Goal: Communication & Community: Answer question/provide support

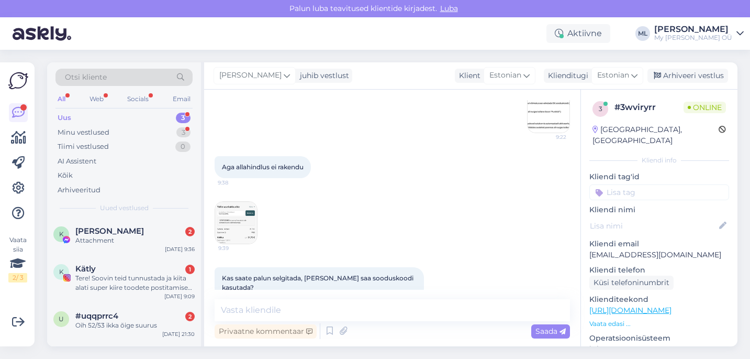
scroll to position [285, 0]
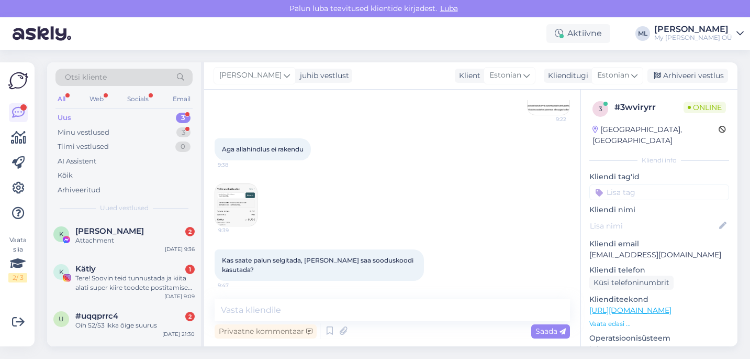
click at [243, 206] on img at bounding box center [236, 205] width 42 height 42
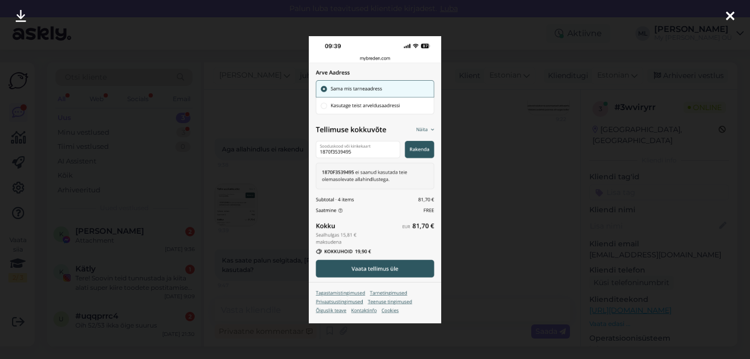
click at [511, 144] on div at bounding box center [375, 179] width 750 height 359
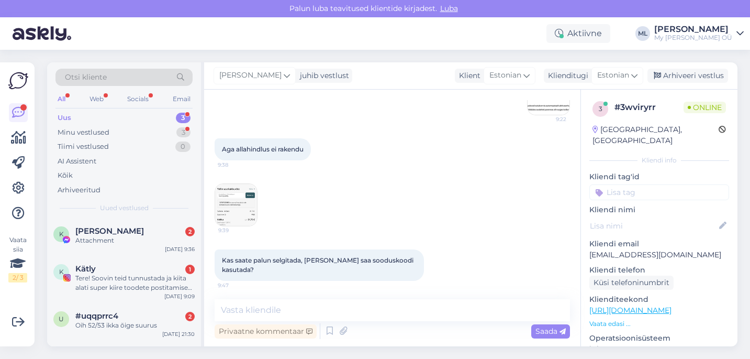
click at [237, 206] on img at bounding box center [236, 205] width 42 height 42
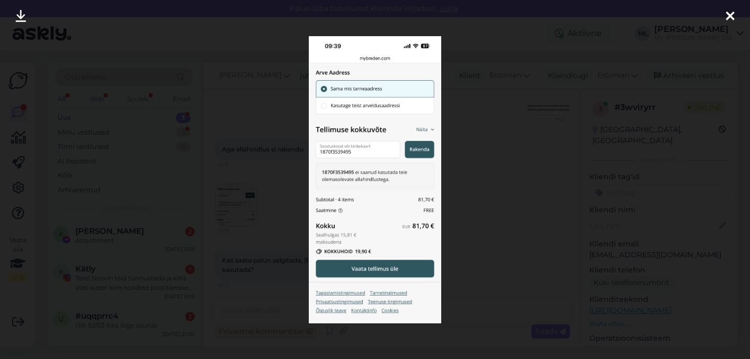
click at [564, 144] on div at bounding box center [375, 179] width 750 height 359
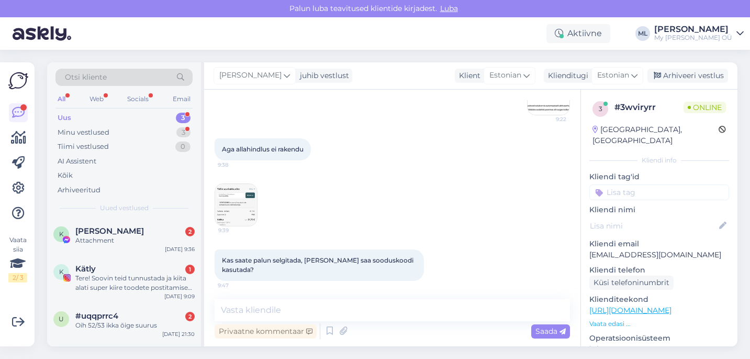
click at [613, 249] on p "[EMAIL_ADDRESS][DOMAIN_NAME]" at bounding box center [660, 254] width 140 height 11
copy p "[EMAIL_ADDRESS][DOMAIN_NAME]"
click at [230, 188] on img at bounding box center [236, 205] width 42 height 42
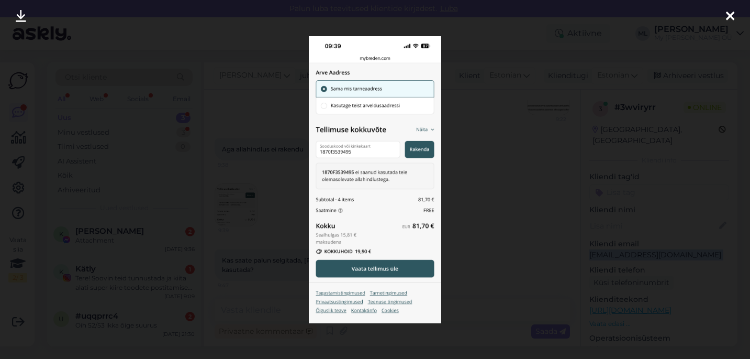
click at [28, 10] on link at bounding box center [20, 16] width 23 height 33
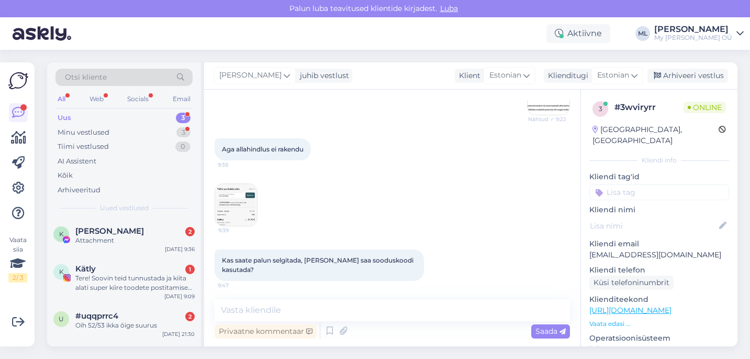
click at [616, 249] on p "[EMAIL_ADDRESS][DOMAIN_NAME]" at bounding box center [660, 254] width 140 height 11
click at [621, 249] on p "[EMAIL_ADDRESS][DOMAIN_NAME]" at bounding box center [660, 254] width 140 height 11
copy p "[EMAIL_ADDRESS][DOMAIN_NAME]"
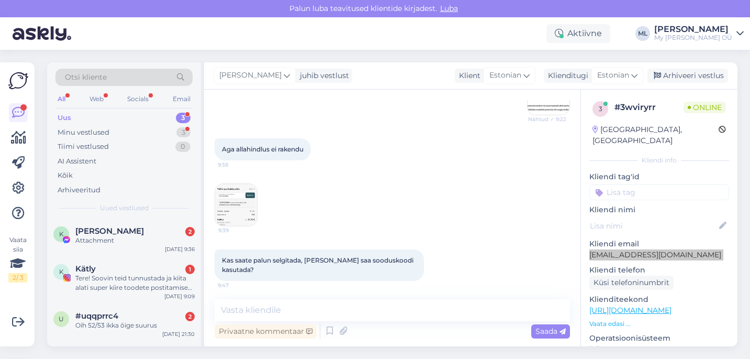
scroll to position [371, 0]
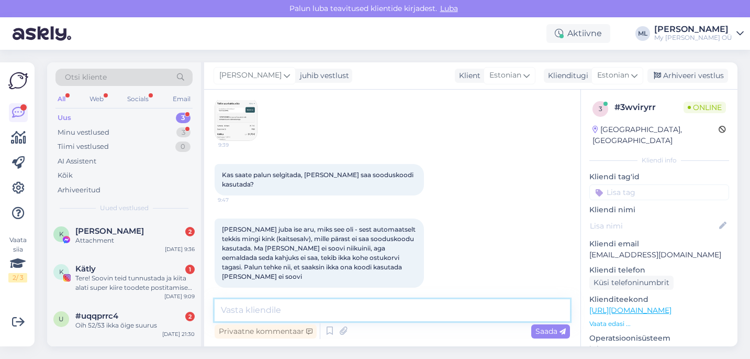
click at [261, 308] on textarea at bounding box center [392, 310] width 355 height 22
click at [263, 309] on textarea at bounding box center [392, 310] width 355 height 22
click at [263, 306] on textarea at bounding box center [392, 310] width 355 height 22
click at [266, 308] on textarea at bounding box center [392, 310] width 355 height 22
click at [239, 304] on textarea at bounding box center [392, 310] width 355 height 22
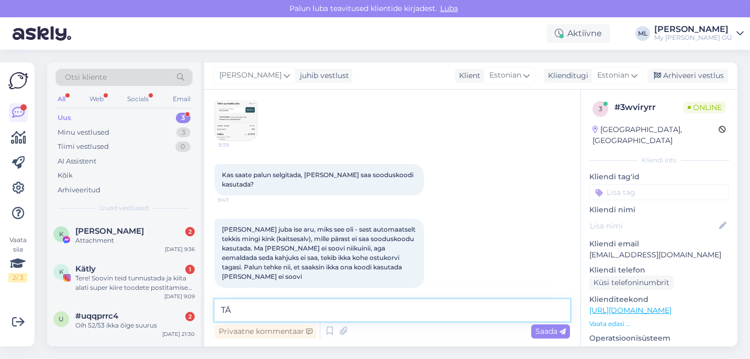
type textarea "T"
click at [298, 310] on textarea "Tänud selgitamast! Ma kohe uurin ja [PERSON_NAME] Teile teada :)" at bounding box center [392, 310] width 355 height 22
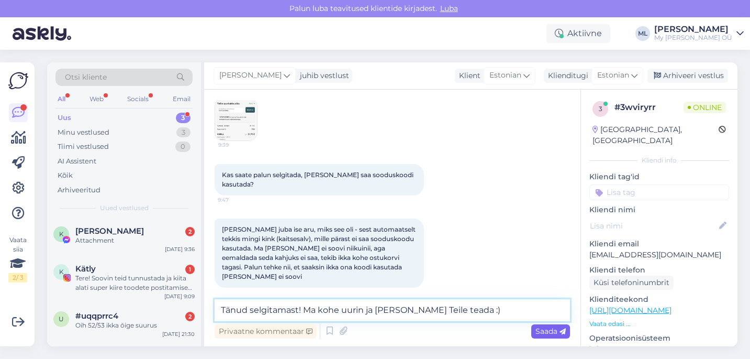
type textarea "Tänud selgitamast! Ma kohe uurin ja [PERSON_NAME] Teile teada :)"
click at [548, 330] on span "Saada" at bounding box center [551, 330] width 30 height 9
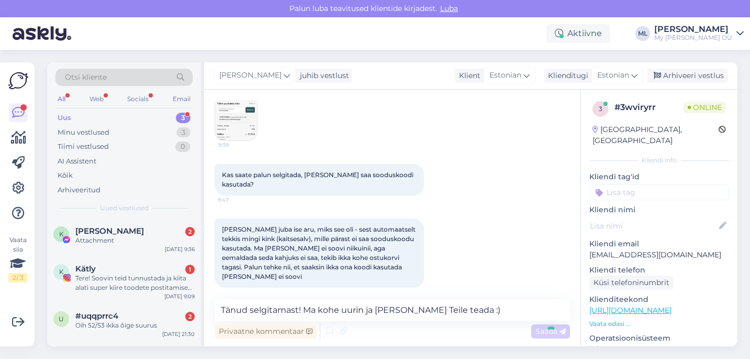
scroll to position [416, 0]
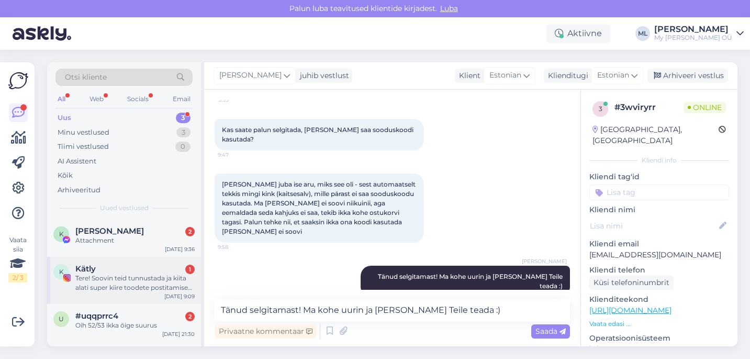
click at [86, 284] on div "Tere! Soovin teid tunnustada ja kiita alati super kiire toodete postitamise ees…" at bounding box center [134, 282] width 119 height 19
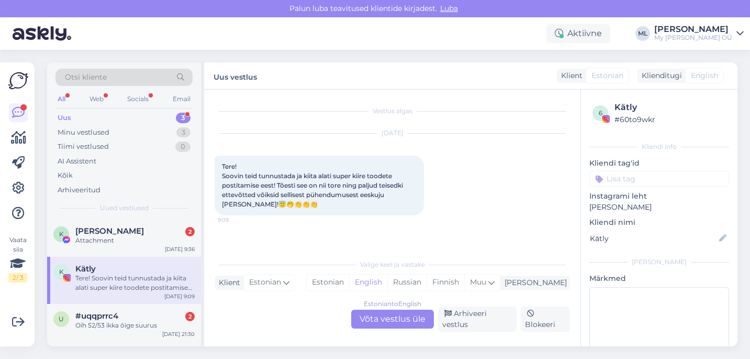
click at [386, 319] on div "Estonian to English Võta vestlus üle" at bounding box center [392, 318] width 83 height 19
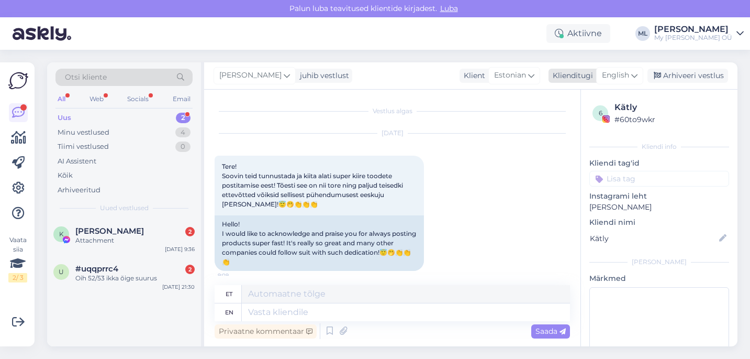
click at [632, 72] on icon at bounding box center [634, 76] width 6 height 12
click at [575, 117] on link "Estonian" at bounding box center [596, 122] width 115 height 17
click at [250, 313] on textarea at bounding box center [392, 310] width 355 height 22
click at [339, 302] on textarea "[PERSON_NAME], aitäähh!" at bounding box center [392, 310] width 355 height 22
click at [339, 312] on textarea "[PERSON_NAME], aitäähh!" at bounding box center [392, 310] width 355 height 22
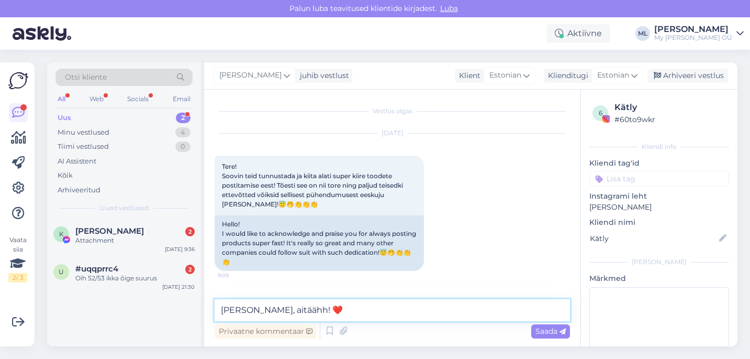
click at [280, 310] on textarea "[PERSON_NAME], aitäähh! ❤️" at bounding box center [392, 310] width 355 height 22
click at [231, 310] on textarea "[PERSON_NAME], aitäähh! ❤️" at bounding box center [392, 310] width 355 height 22
click at [287, 312] on textarea "[PERSON_NAME], aitäähh! ❤️" at bounding box center [392, 310] width 355 height 22
type textarea "[PERSON_NAME], aitähh! ❤️"
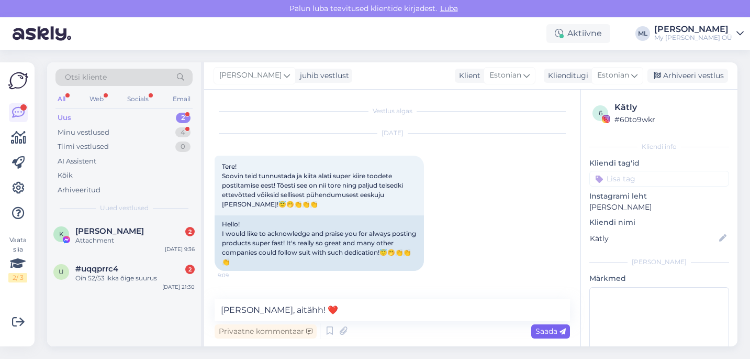
click at [543, 333] on span "Saada" at bounding box center [551, 330] width 30 height 9
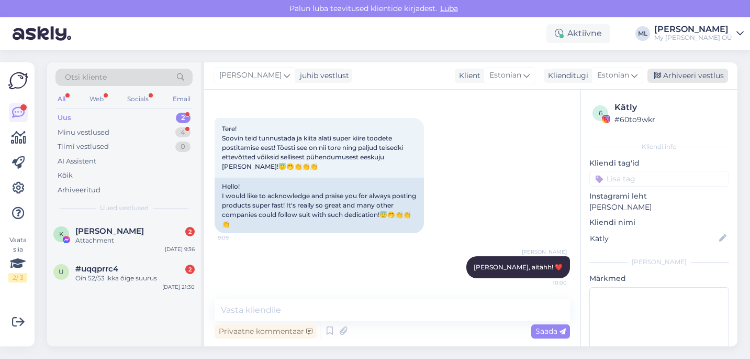
click at [694, 75] on div "Arhiveeri vestlus" at bounding box center [688, 76] width 81 height 14
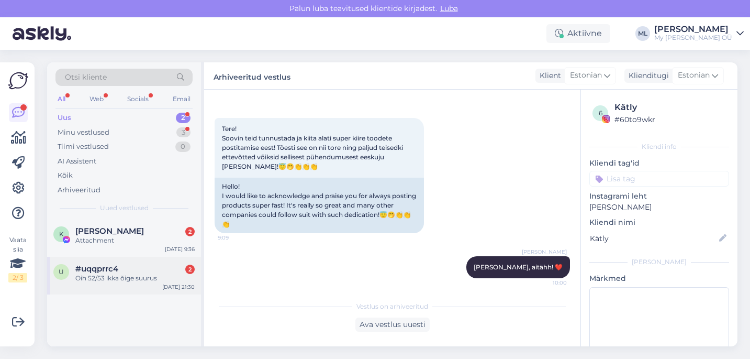
click at [108, 268] on span "#uqqprrc4" at bounding box center [96, 268] width 43 height 9
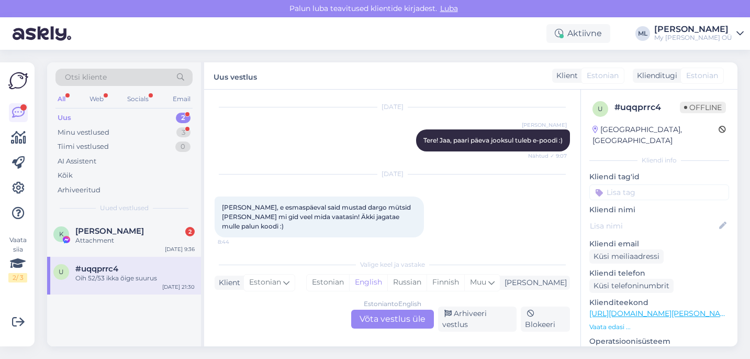
scroll to position [7388, 0]
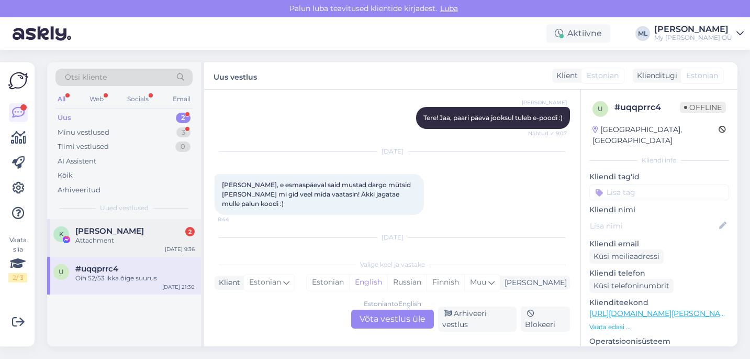
click at [113, 223] on div "K [PERSON_NAME] 2 Attachment [DATE] 9:36" at bounding box center [124, 238] width 154 height 38
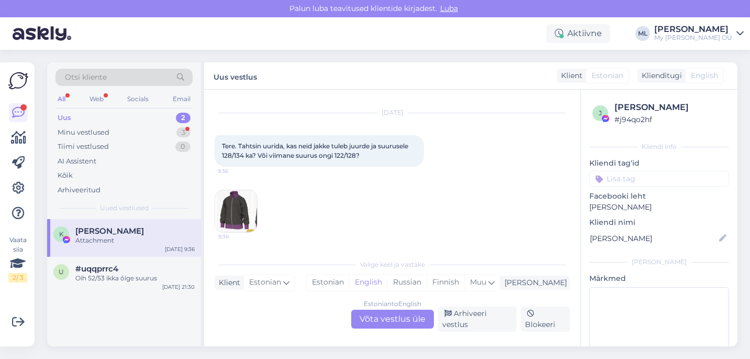
click at [240, 202] on img at bounding box center [236, 211] width 42 height 42
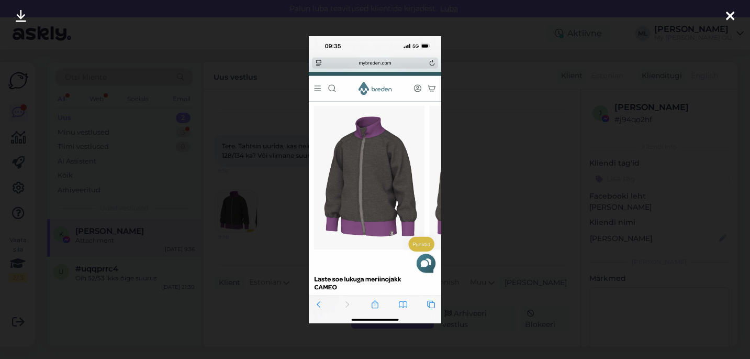
click at [487, 180] on div at bounding box center [375, 179] width 750 height 359
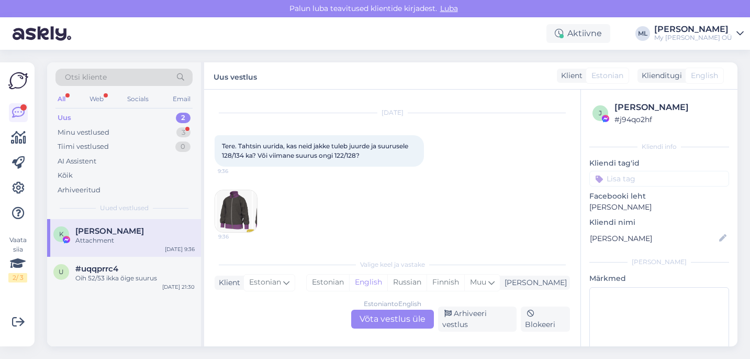
click at [235, 210] on img at bounding box center [236, 211] width 42 height 42
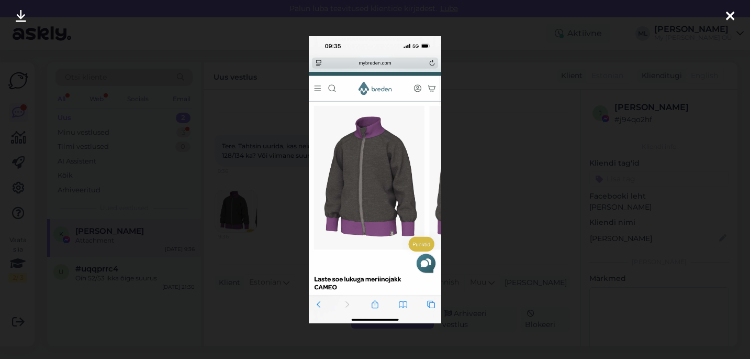
click at [490, 219] on div at bounding box center [375, 179] width 750 height 359
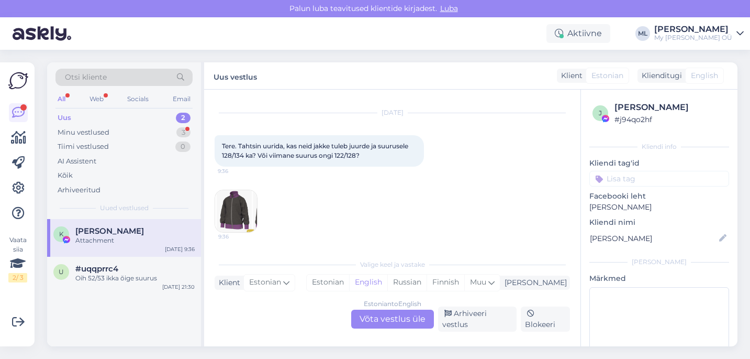
click at [391, 320] on div "Estonian to English Võta vestlus üle" at bounding box center [392, 318] width 83 height 19
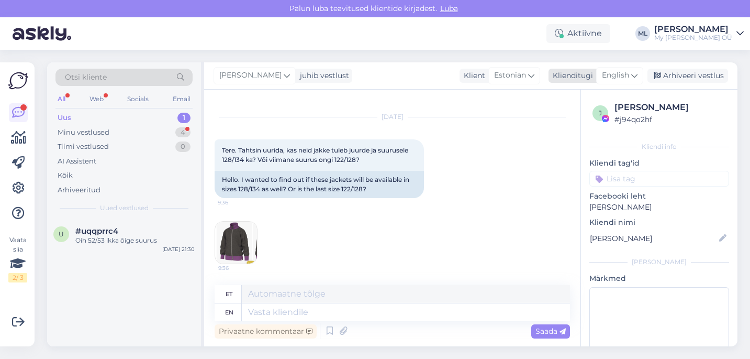
click at [636, 75] on icon at bounding box center [634, 76] width 6 height 12
click at [560, 126] on link "Estonian" at bounding box center [596, 122] width 115 height 17
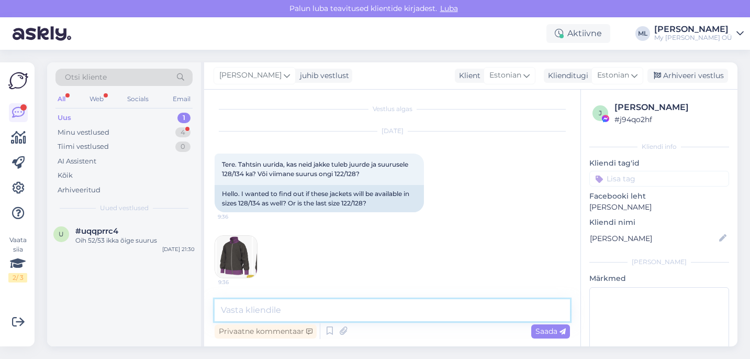
click at [257, 314] on textarea at bounding box center [392, 310] width 355 height 22
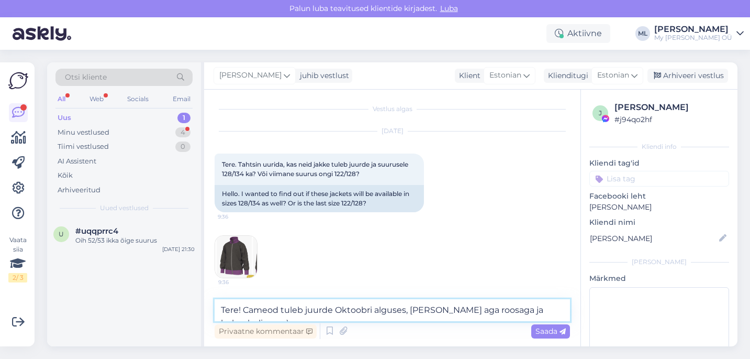
click at [343, 311] on textarea "Tere! Cameod tuleb juurde Oktoobri alguses, [PERSON_NAME] aga roosaga ja helero…" at bounding box center [392, 310] width 355 height 22
type textarea "Tere! Cameod tuleb juurde oktoobri alguses, [PERSON_NAME] aga roosaga ja helero…"
click at [562, 335] on div "Saada" at bounding box center [550, 331] width 39 height 14
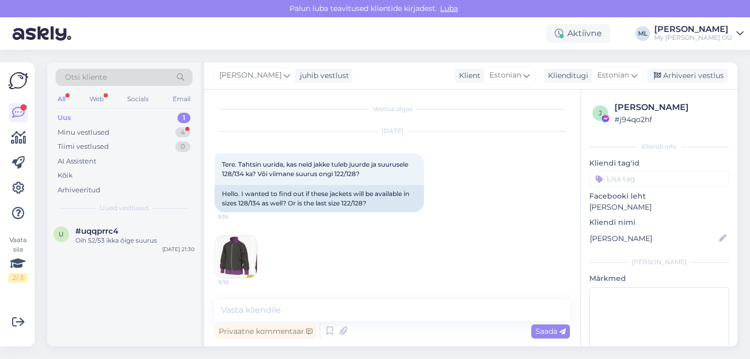
scroll to position [57, 0]
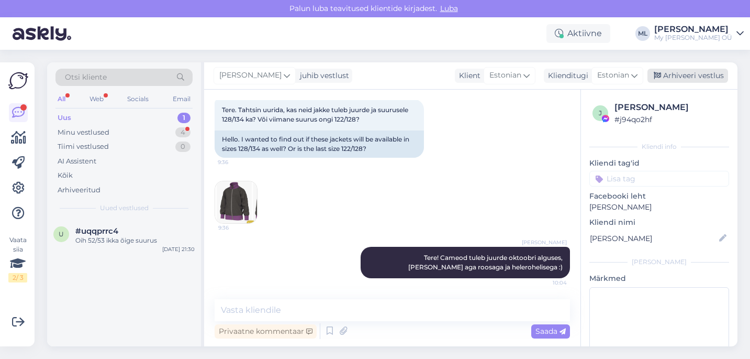
click at [674, 76] on div "Arhiveeri vestlus" at bounding box center [688, 76] width 81 height 14
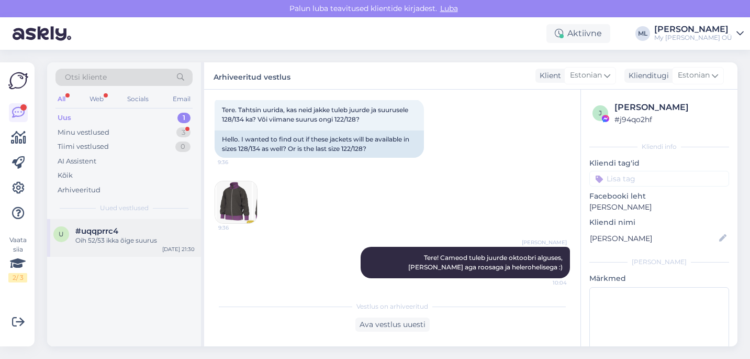
click at [118, 238] on div "Oih 52/53 ikka õige suurus" at bounding box center [134, 240] width 119 height 9
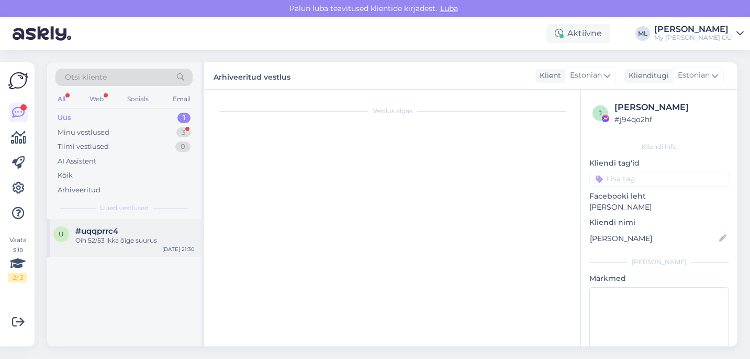
scroll to position [7388, 0]
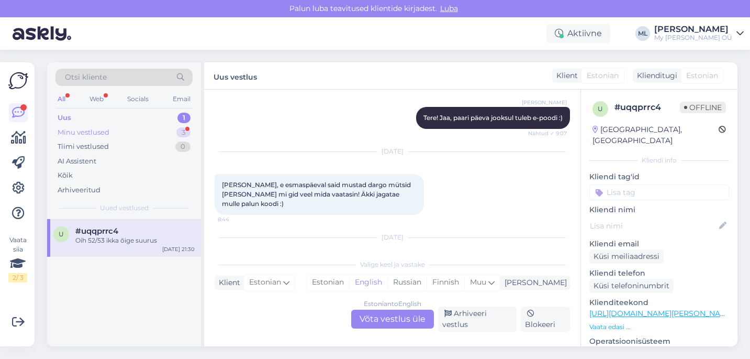
click at [99, 132] on div "Minu vestlused" at bounding box center [84, 132] width 52 height 10
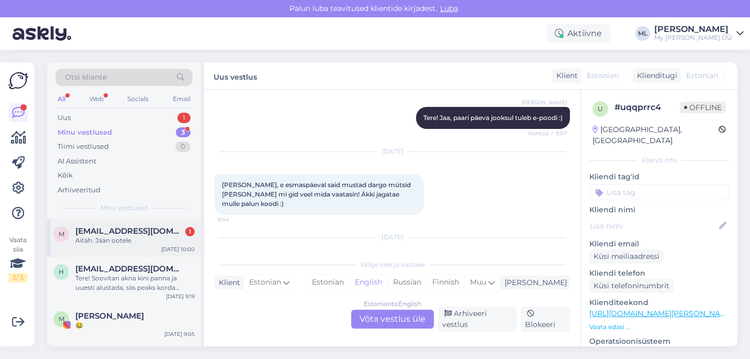
click at [96, 243] on div "Aitäh. Jään ootele" at bounding box center [134, 240] width 119 height 9
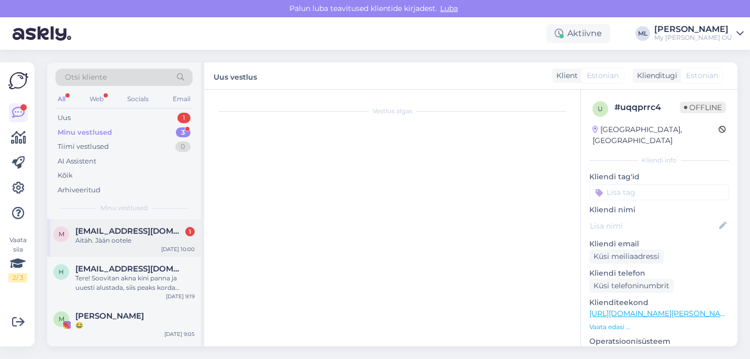
scroll to position [461, 0]
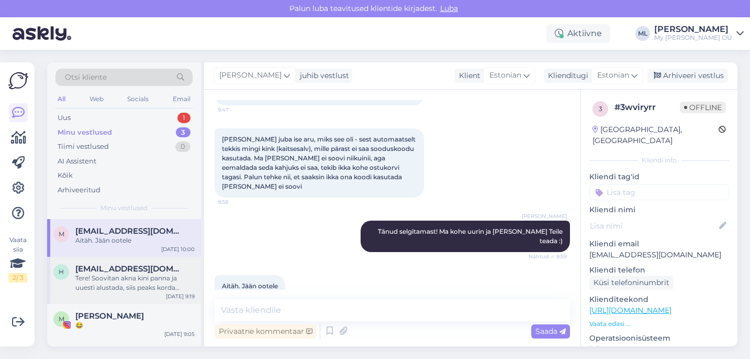
click at [124, 271] on span "[EMAIL_ADDRESS][DOMAIN_NAME]" at bounding box center [129, 268] width 109 height 9
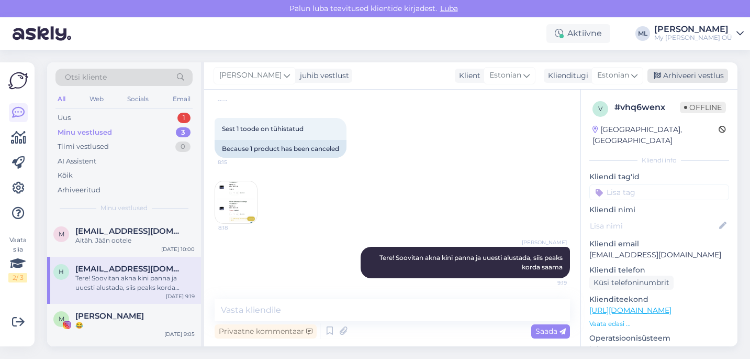
click at [691, 79] on div "Arhiveeri vestlus" at bounding box center [688, 76] width 81 height 14
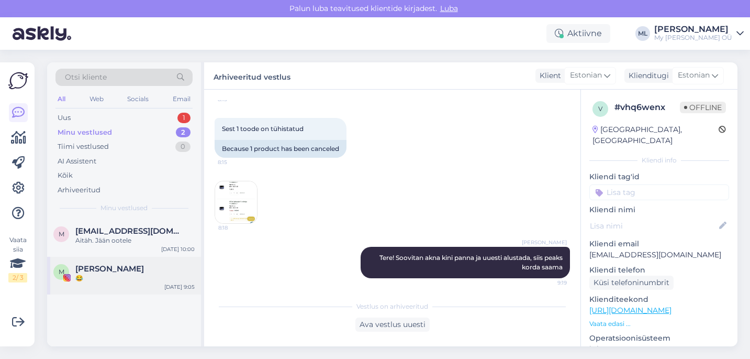
click at [107, 280] on div "😂" at bounding box center [134, 277] width 119 height 9
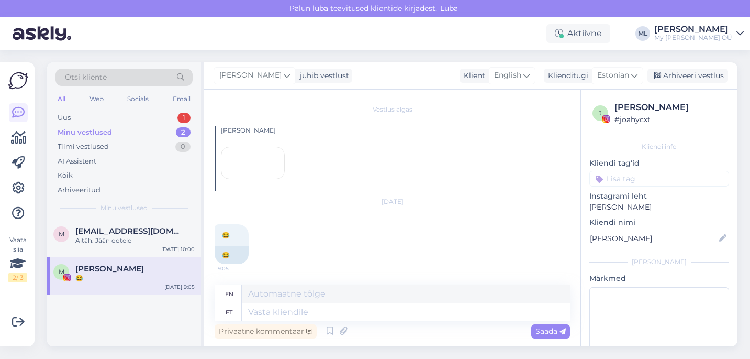
scroll to position [80, 0]
click at [624, 74] on span "Estonian" at bounding box center [613, 76] width 32 height 12
click at [581, 119] on link "Estonian" at bounding box center [593, 122] width 115 height 17
click at [258, 312] on textarea at bounding box center [406, 312] width 328 height 18
click at [275, 315] on textarea at bounding box center [406, 312] width 328 height 18
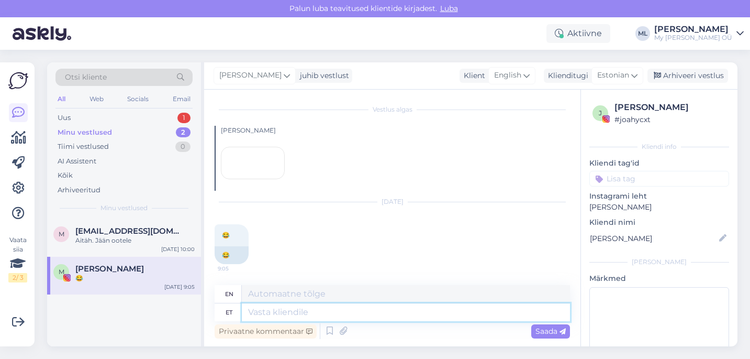
click at [321, 310] on textarea at bounding box center [406, 312] width 328 height 18
click at [661, 81] on div "Arhiveeri vestlus" at bounding box center [688, 76] width 81 height 14
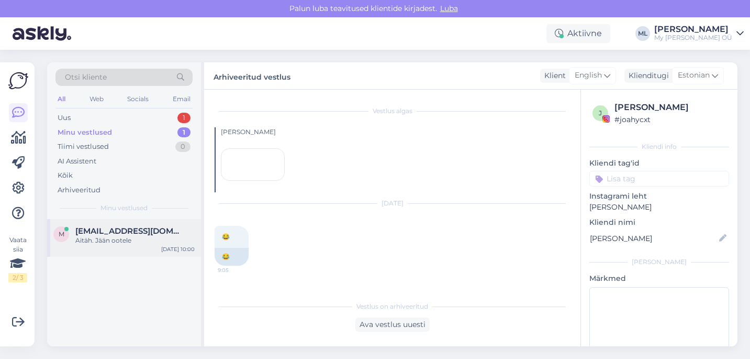
click at [85, 240] on div "Aitäh. Jään ootele" at bounding box center [134, 240] width 119 height 9
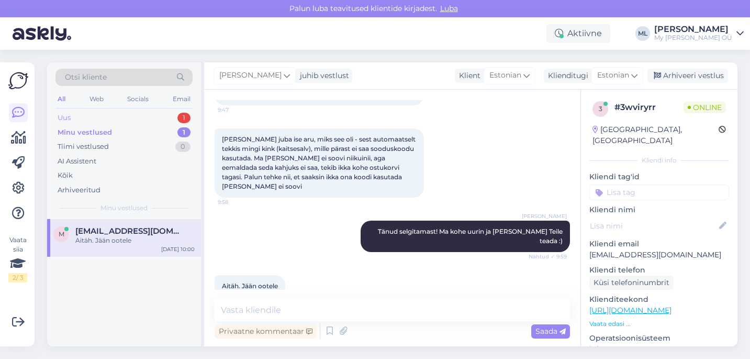
click at [68, 120] on div "Uus" at bounding box center [64, 118] width 13 height 10
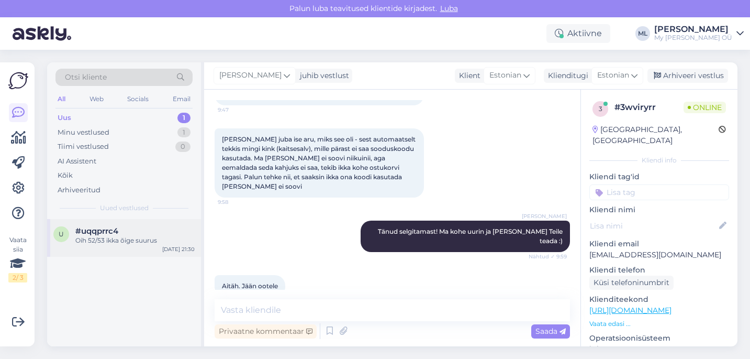
click at [111, 224] on div "u #uqqprrc4 Oih 52/53 ikka õige suurus [DATE] 21:30" at bounding box center [124, 238] width 154 height 38
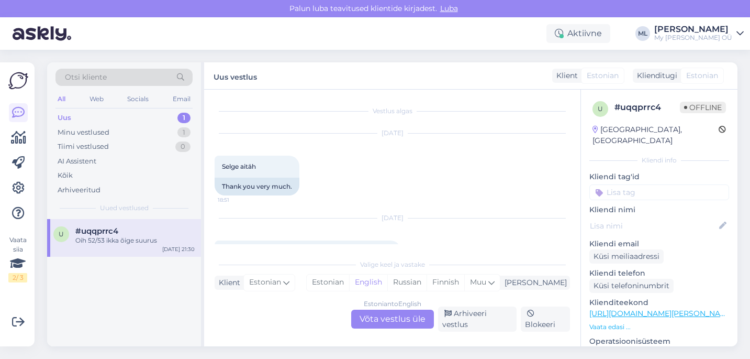
scroll to position [7388, 0]
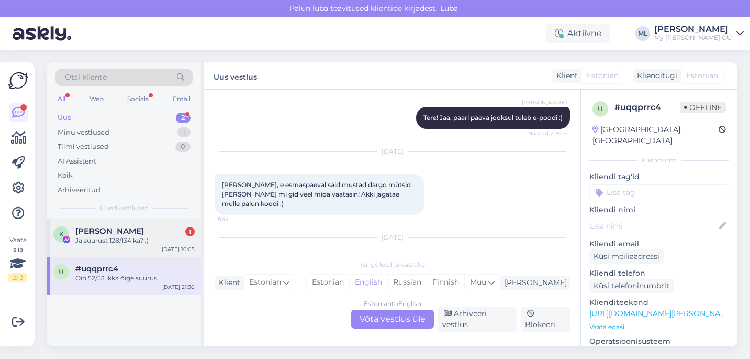
click at [125, 228] on span "[PERSON_NAME]" at bounding box center [109, 230] width 69 height 9
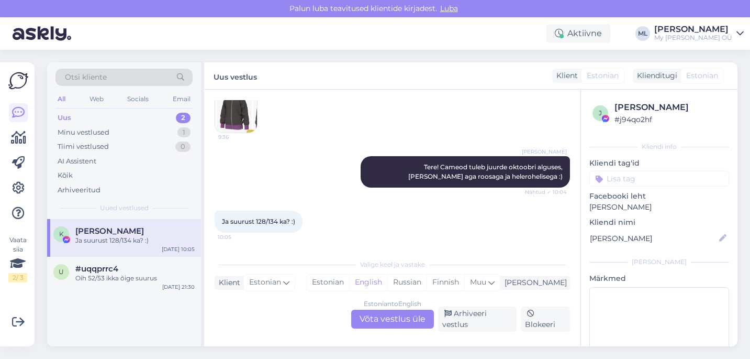
click at [370, 317] on div "Estonian to English Võta vestlus üle" at bounding box center [392, 318] width 83 height 19
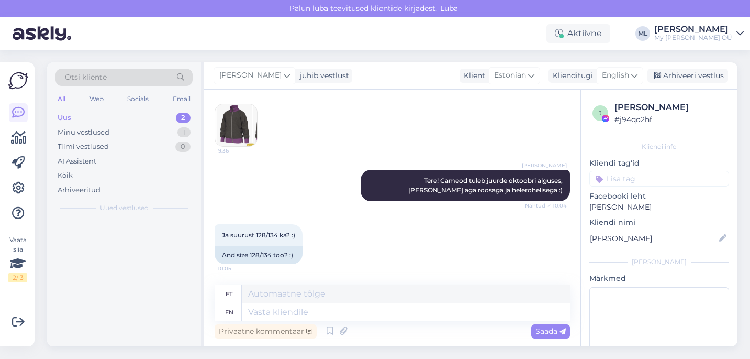
scroll to position [134, 0]
click at [637, 80] on icon at bounding box center [634, 76] width 6 height 12
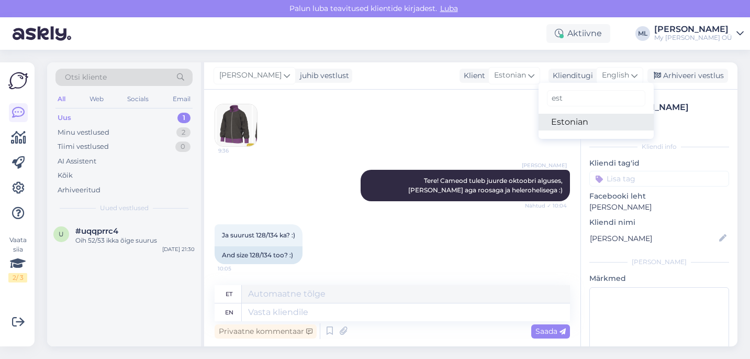
click at [572, 119] on link "Estonian" at bounding box center [596, 122] width 115 height 17
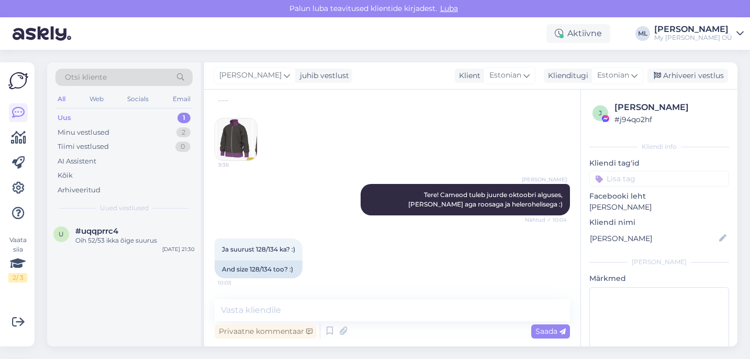
scroll to position [119, 0]
click at [285, 309] on textarea at bounding box center [392, 310] width 355 height 22
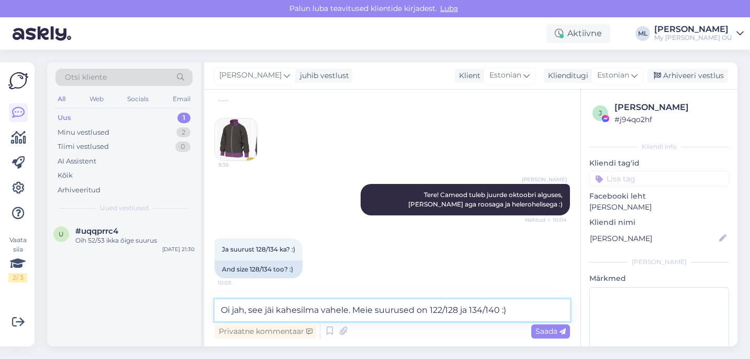
type textarea "Oi jah, see jäi kahesilma vahele. Meie suurused on 122/128 ja 134/140 :)"
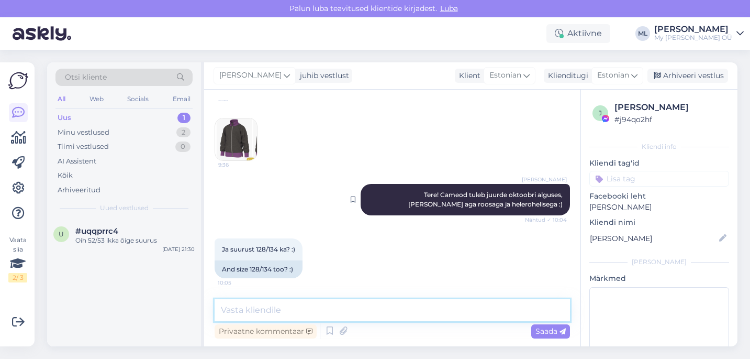
scroll to position [174, 0]
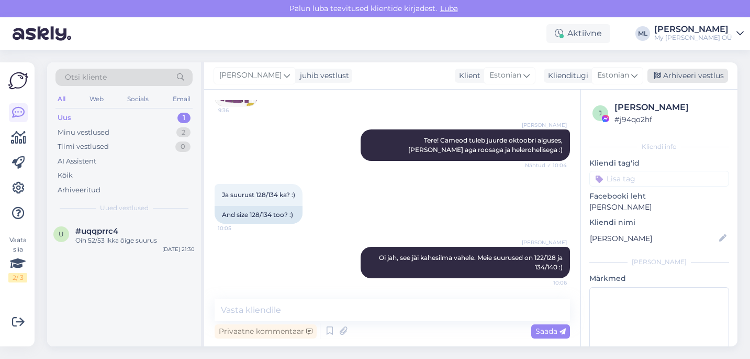
click at [681, 76] on div "Arhiveeri vestlus" at bounding box center [688, 76] width 81 height 14
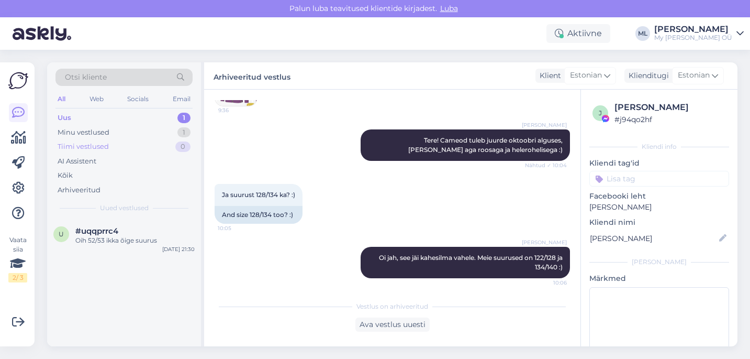
click at [112, 141] on div "Tiimi vestlused 0" at bounding box center [123, 146] width 137 height 15
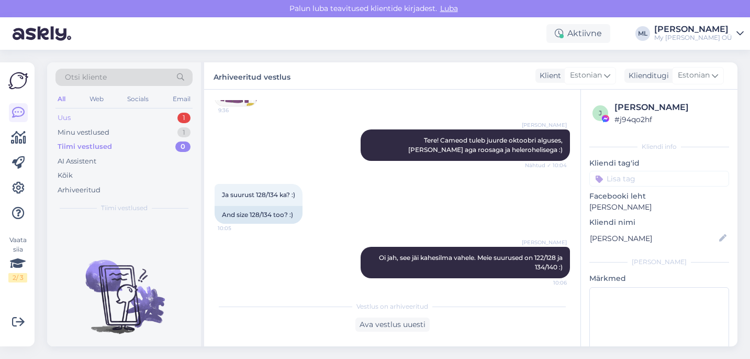
click at [59, 117] on div "Uus" at bounding box center [64, 118] width 13 height 10
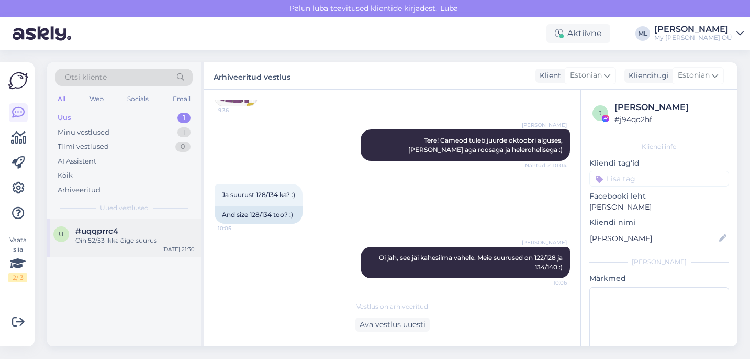
click at [131, 231] on div "#uqqprrc4" at bounding box center [134, 230] width 119 height 9
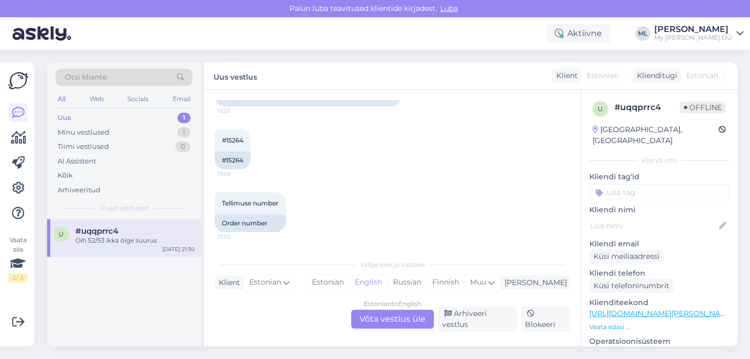
scroll to position [7388, 0]
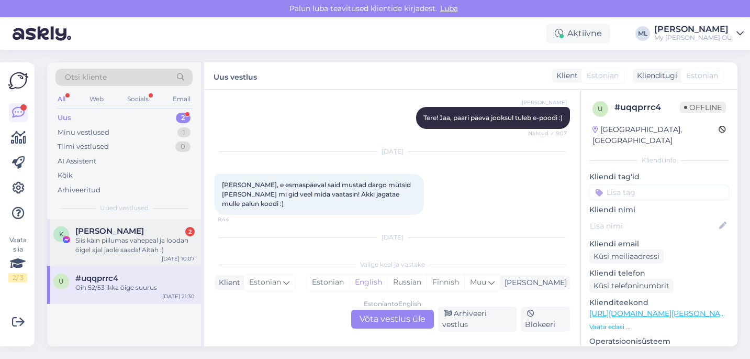
click at [129, 250] on div "Siis käin piilumas vahepeal ja loodan õigel ajal jaole saada! Aitäh :)" at bounding box center [134, 245] width 119 height 19
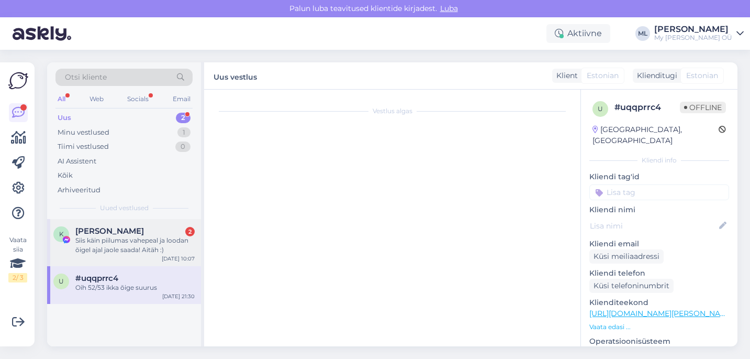
scroll to position [328, 0]
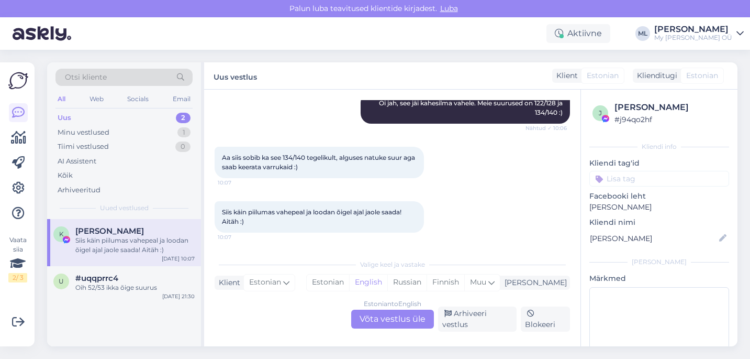
click at [398, 325] on div "Estonian to English Võta vestlus üle" at bounding box center [392, 318] width 83 height 19
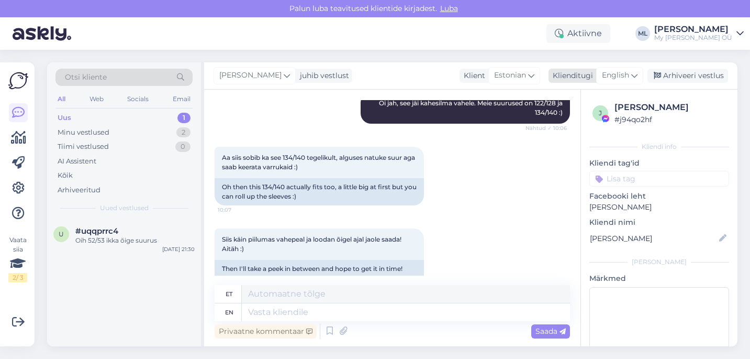
click at [620, 71] on span "English" at bounding box center [615, 76] width 27 height 12
click at [569, 124] on link "Estonian" at bounding box center [596, 122] width 115 height 17
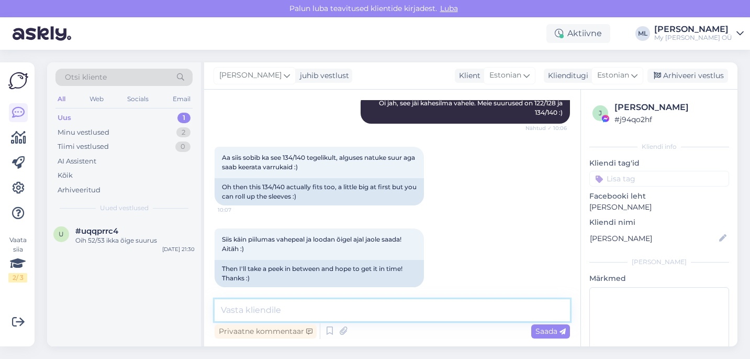
click at [283, 305] on textarea at bounding box center [392, 310] width 355 height 22
click at [308, 311] on textarea "Super, aitähh Teile" at bounding box center [392, 310] width 355 height 22
type textarea "Super, aitähh Teile ☺️"
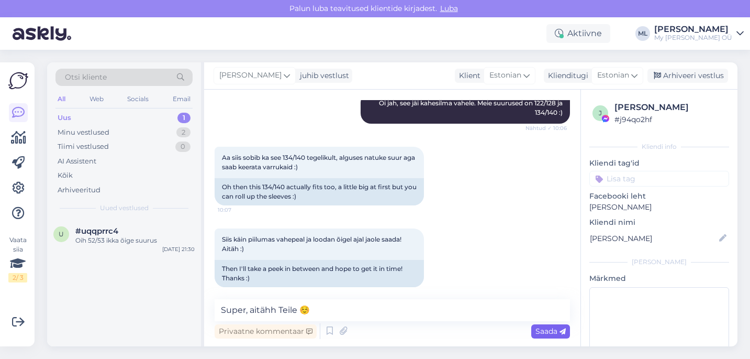
click at [548, 329] on span "Saada" at bounding box center [551, 330] width 30 height 9
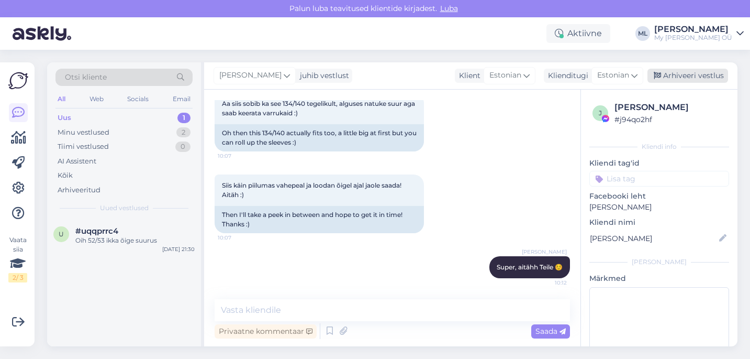
click at [679, 80] on div "Arhiveeri vestlus" at bounding box center [688, 76] width 81 height 14
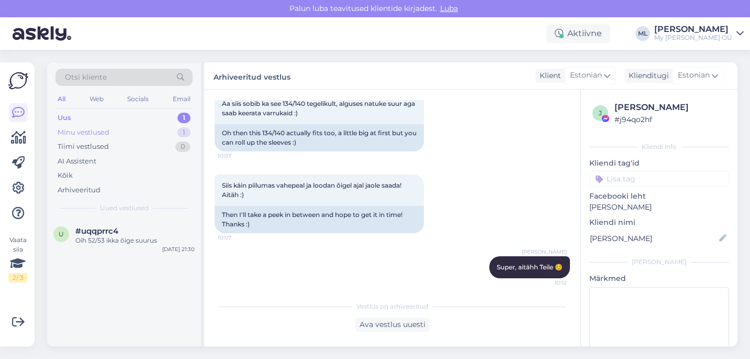
click at [85, 136] on div "Minu vestlused" at bounding box center [84, 132] width 52 height 10
click at [107, 244] on div "Aitäh. Jään ootele" at bounding box center [134, 240] width 119 height 9
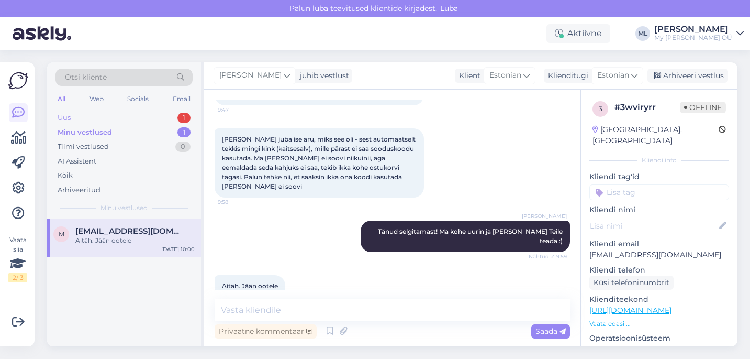
click at [69, 118] on div "Uus" at bounding box center [64, 118] width 13 height 10
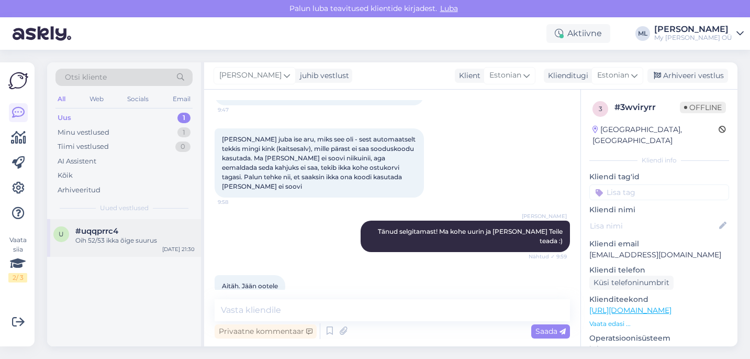
click at [123, 234] on div "#uqqprrc4" at bounding box center [134, 230] width 119 height 9
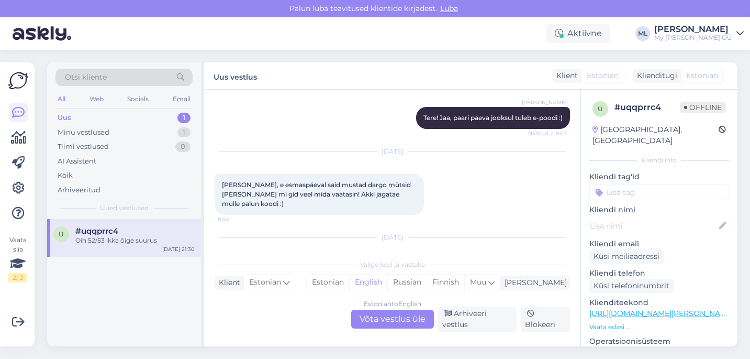
click at [136, 236] on div "Oih 52/53 ikka õige suurus" at bounding box center [134, 240] width 119 height 9
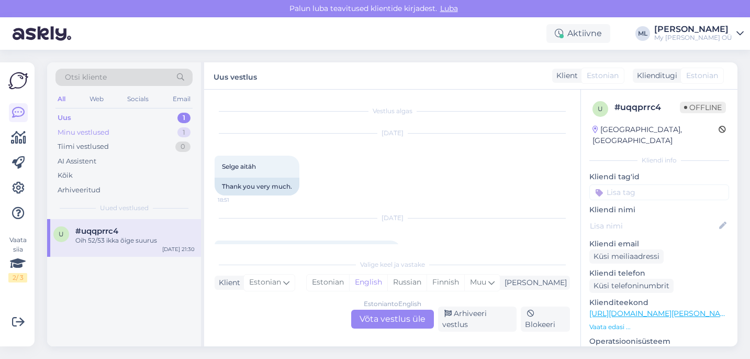
click at [94, 125] on div "Minu vestlused 1" at bounding box center [123, 132] width 137 height 15
click at [142, 252] on div "m [EMAIL_ADDRESS][DOMAIN_NAME] Aitäh. Jään ootele [DATE] 10:00" at bounding box center [124, 238] width 154 height 38
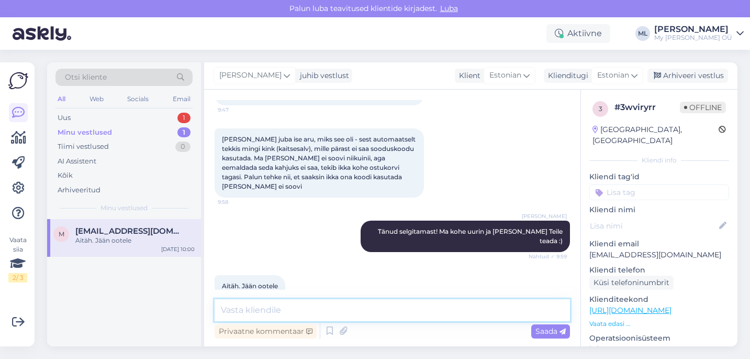
click at [406, 314] on textarea at bounding box center [392, 310] width 355 height 22
type textarea "T"
type textarea "Nüüd peaks korras olema :)"
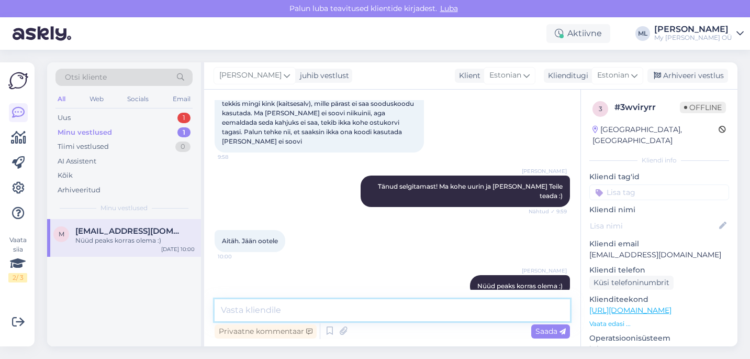
click at [361, 309] on textarea at bounding box center [392, 310] width 355 height 22
type textarea "peaks saama eemaldada nüüd"
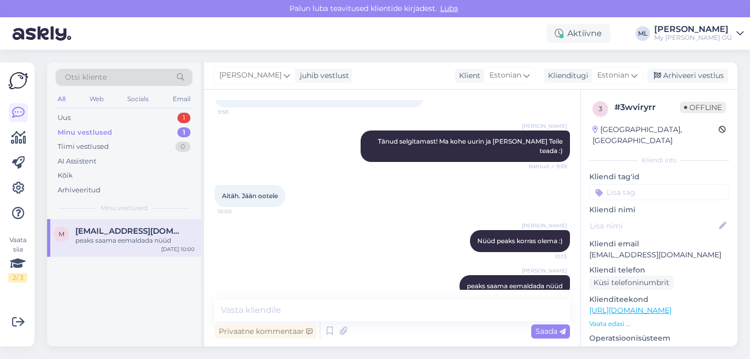
click at [139, 240] on div "peaks saama eemaldada nüüd" at bounding box center [134, 240] width 119 height 9
click at [108, 115] on div "Uus 1" at bounding box center [123, 117] width 137 height 15
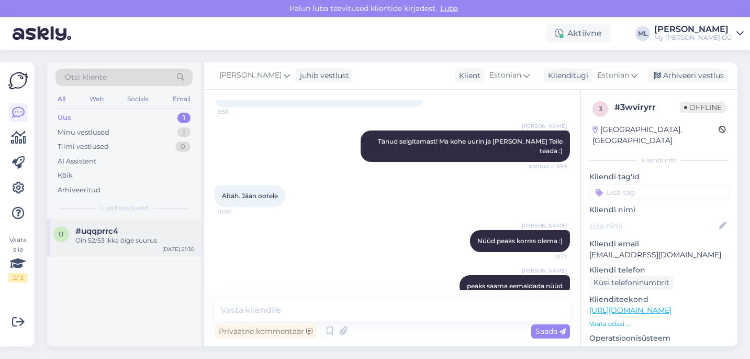
click at [107, 232] on span "#uqqprrc4" at bounding box center [96, 230] width 43 height 9
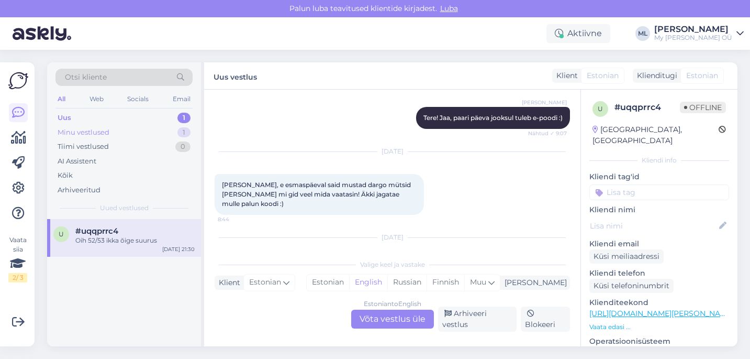
click at [93, 129] on div "Minu vestlused" at bounding box center [84, 132] width 52 height 10
click at [103, 239] on div "peaks saama eemaldada nüüd" at bounding box center [134, 240] width 119 height 9
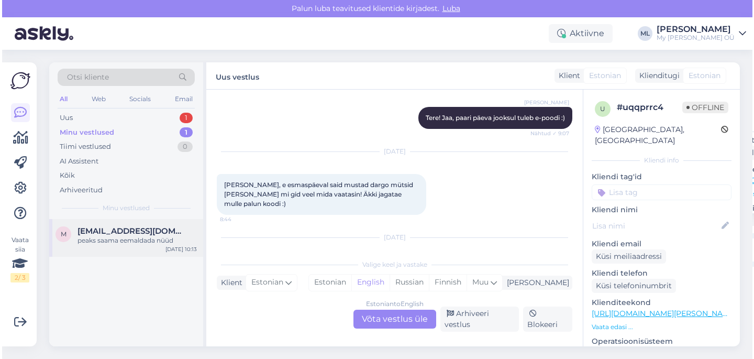
scroll to position [551, 0]
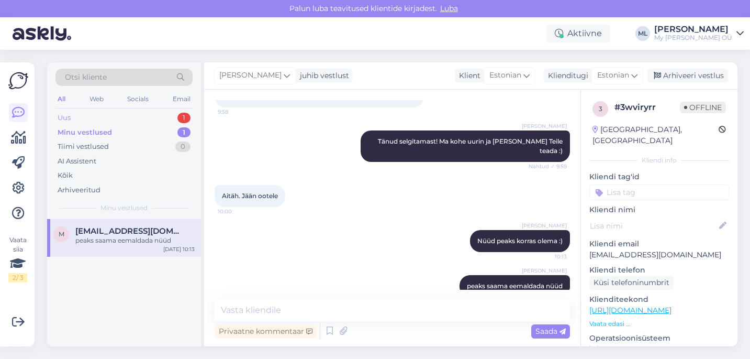
click at [105, 120] on div "Uus 1" at bounding box center [123, 117] width 137 height 15
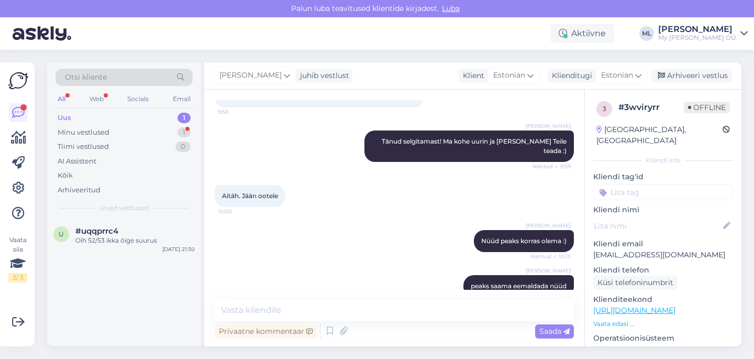
scroll to position [596, 0]
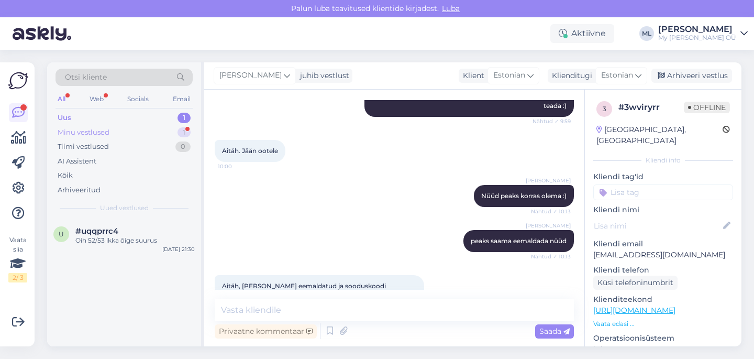
click at [107, 135] on div "Minu vestlused" at bounding box center [84, 132] width 52 height 10
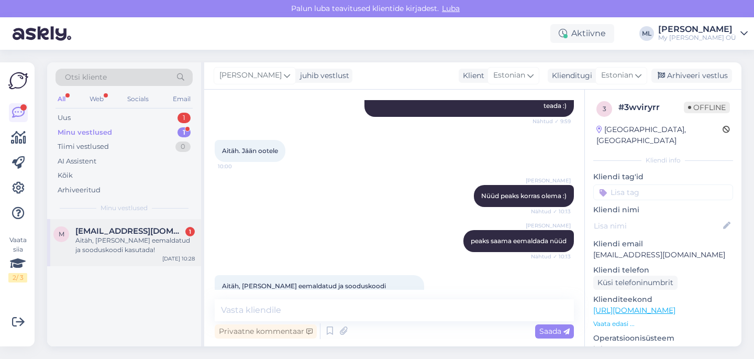
click at [108, 229] on span "[EMAIL_ADDRESS][DOMAIN_NAME]" at bounding box center [129, 230] width 109 height 9
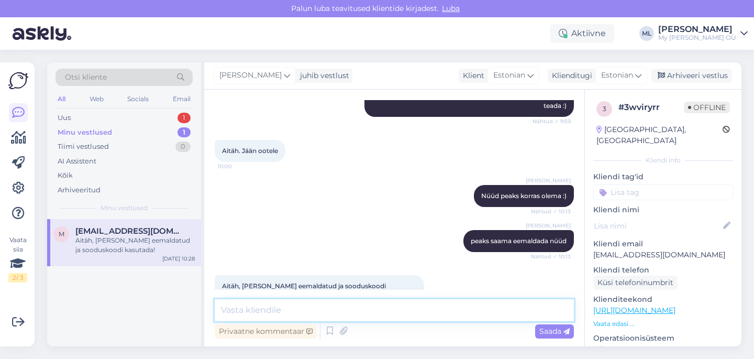
click at [270, 315] on textarea at bounding box center [394, 310] width 359 height 22
type textarea "j"
type textarea "super, aitähh 🥰"
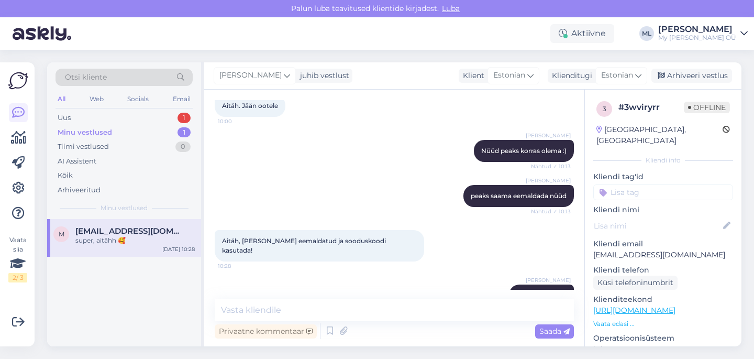
click at [110, 287] on div "m [EMAIL_ADDRESS][DOMAIN_NAME] super, aitähh 🥰 [DATE] 10:28" at bounding box center [124, 282] width 154 height 127
click at [130, 244] on div "super, aitähh 🥰" at bounding box center [134, 240] width 119 height 9
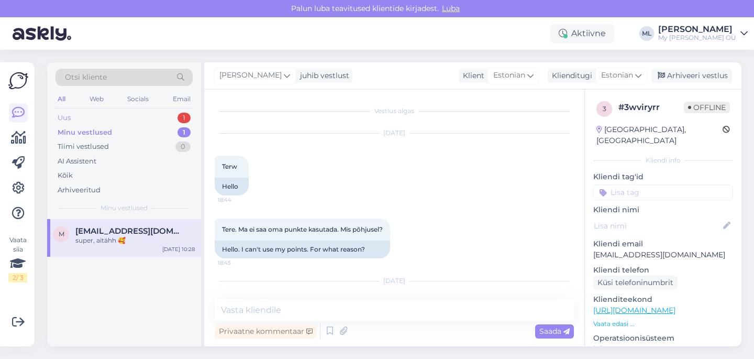
click at [61, 115] on div "Uus" at bounding box center [64, 118] width 13 height 10
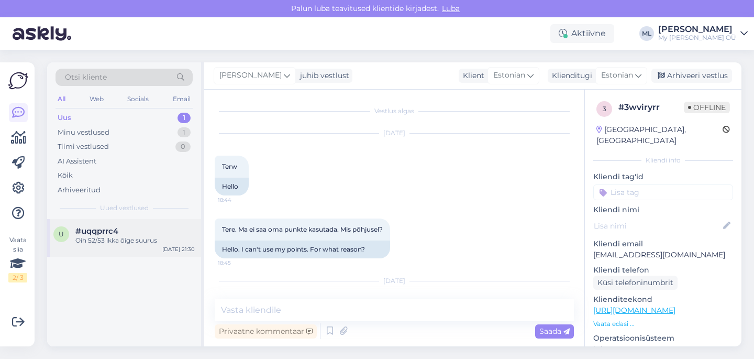
click at [102, 236] on div "Oih 52/53 ikka õige suurus" at bounding box center [134, 240] width 119 height 9
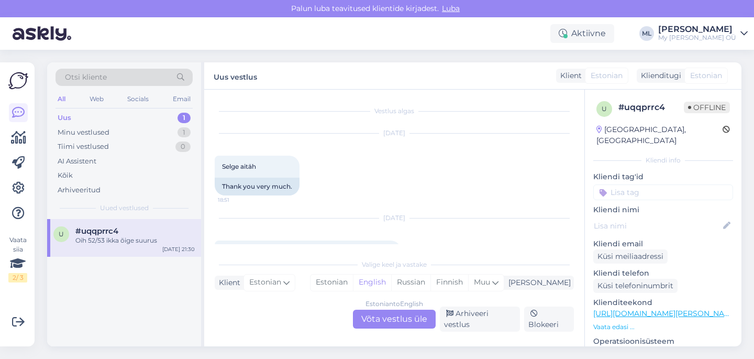
scroll to position [7381, 0]
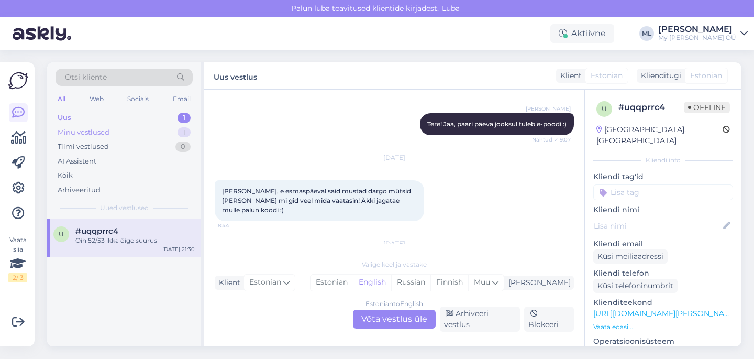
click at [126, 130] on div "Minu vestlused 1" at bounding box center [123, 132] width 137 height 15
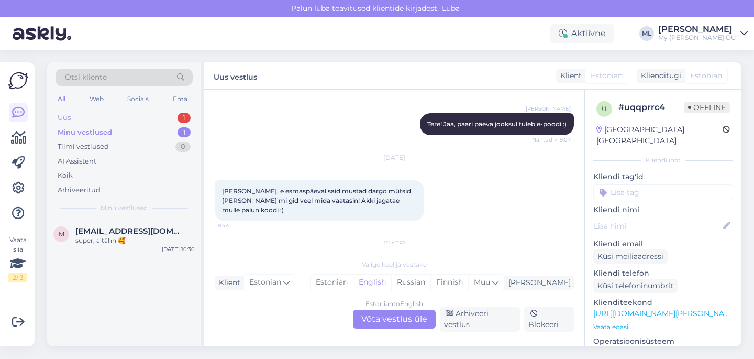
click at [97, 116] on div "Uus 1" at bounding box center [123, 117] width 137 height 15
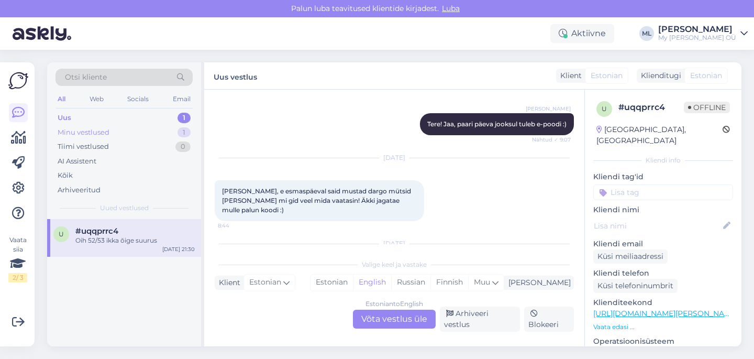
click at [73, 132] on div "Minu vestlused" at bounding box center [84, 132] width 52 height 10
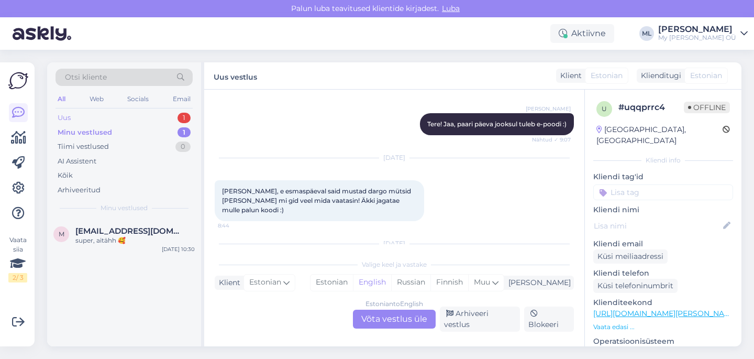
click at [61, 118] on div "Uus" at bounding box center [64, 118] width 13 height 10
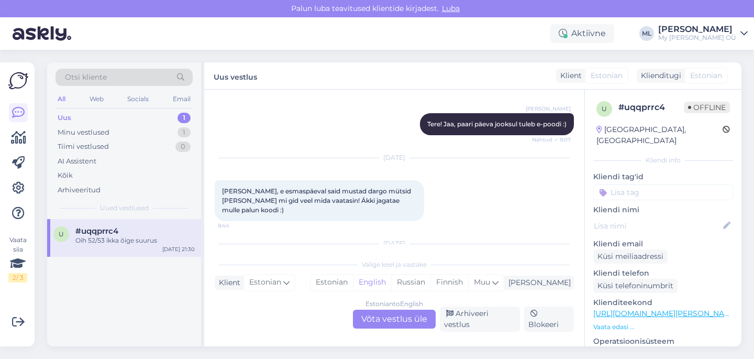
click at [129, 255] on div "u #uqqprrc4 Oih 52/53 ikka õige suurus [DATE] 21:30" at bounding box center [124, 238] width 154 height 38
click at [63, 123] on div "Uus 1" at bounding box center [123, 117] width 137 height 15
click at [66, 137] on div "Minu vestlused" at bounding box center [84, 132] width 52 height 10
click at [128, 241] on div "super, aitähh 🥰" at bounding box center [134, 240] width 119 height 9
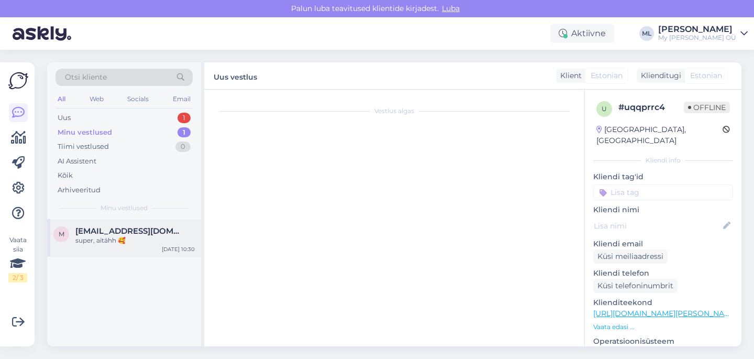
scroll to position [641, 0]
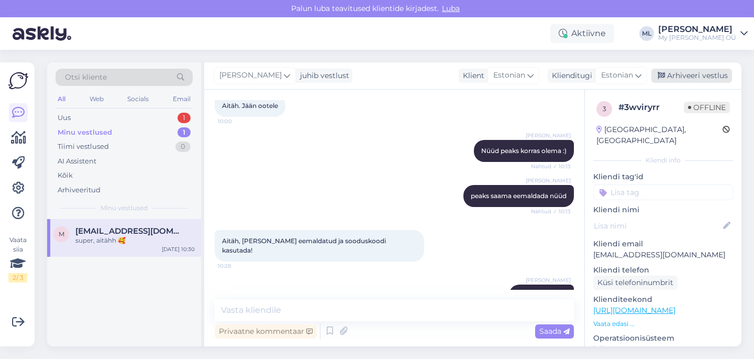
click at [673, 73] on div "Arhiveeri vestlus" at bounding box center [691, 76] width 81 height 14
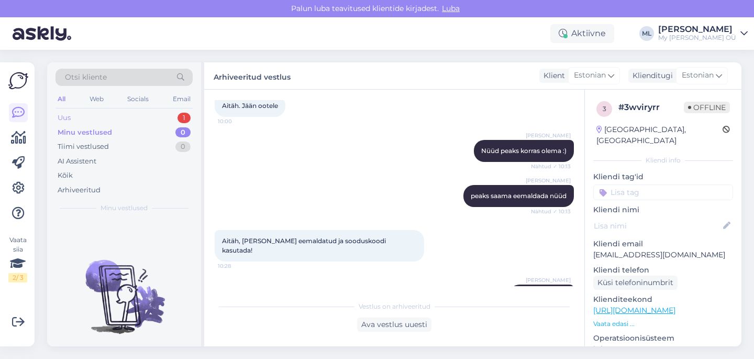
click at [70, 119] on div "Uus" at bounding box center [64, 118] width 13 height 10
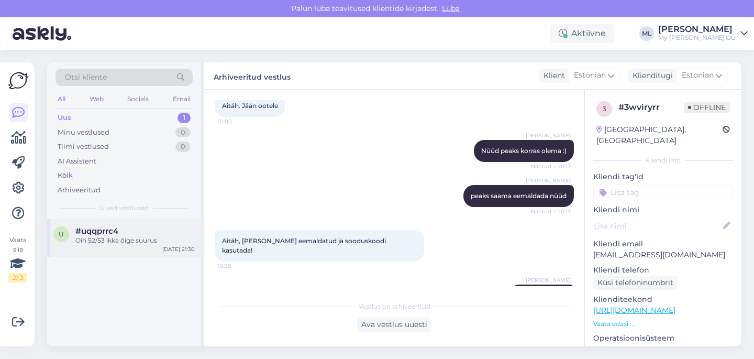
click at [99, 227] on span "#uqqprrc4" at bounding box center [96, 230] width 43 height 9
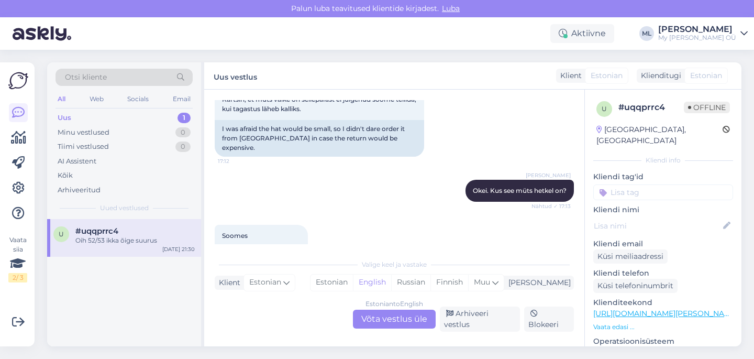
scroll to position [7381, 0]
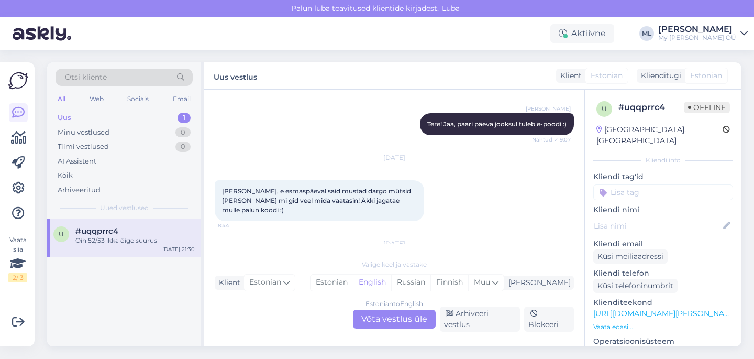
click at [394, 320] on div "Estonian to English Võta vestlus üle" at bounding box center [394, 318] width 83 height 19
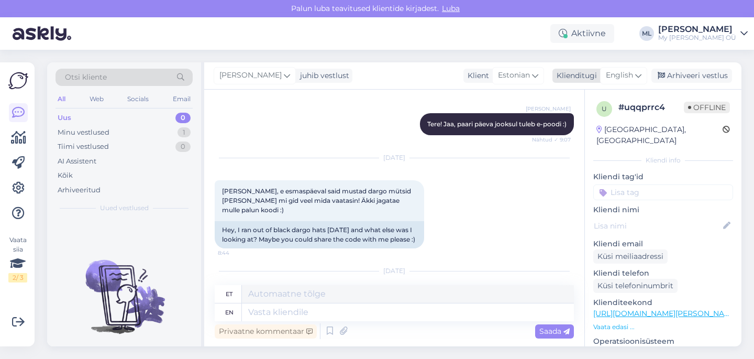
click at [637, 72] on icon at bounding box center [638, 76] width 6 height 12
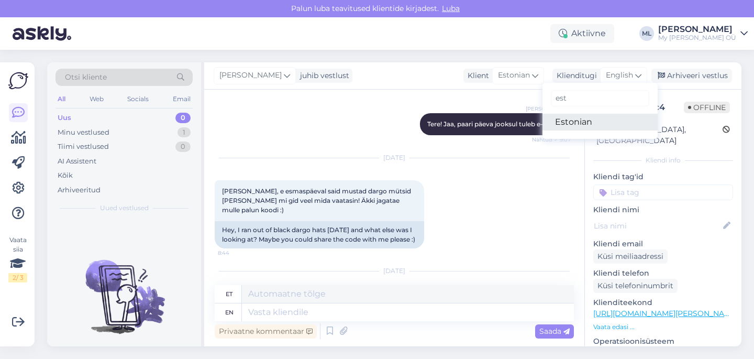
click at [586, 123] on link "Estonian" at bounding box center [599, 122] width 115 height 17
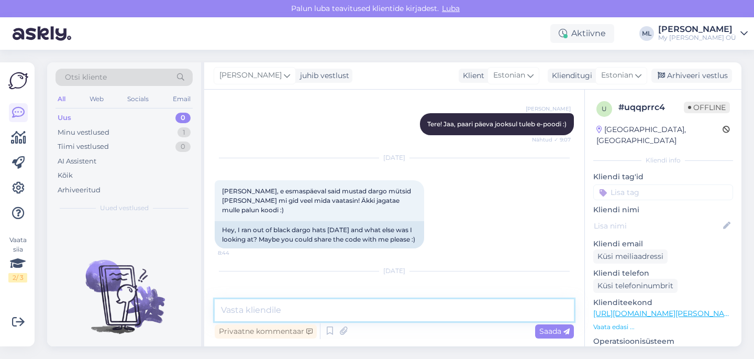
click at [322, 307] on textarea at bounding box center [394, 310] width 359 height 22
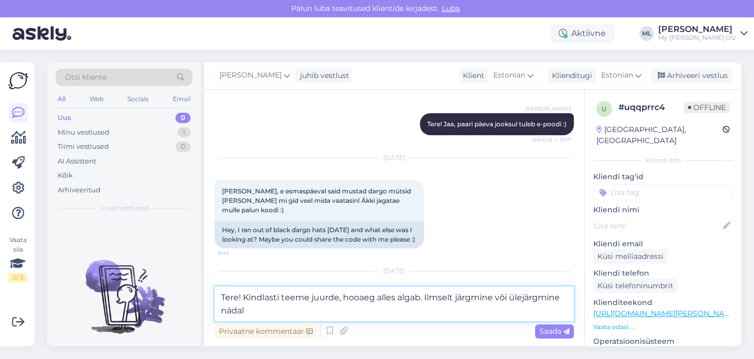
type textarea "Tere! Kindlasti teeme juurde, hooaeg alles algab. Ilmselt järgmine või ülejärgm…"
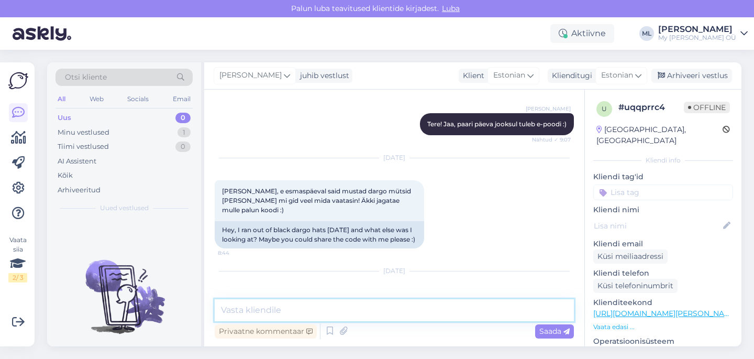
scroll to position [7500, 0]
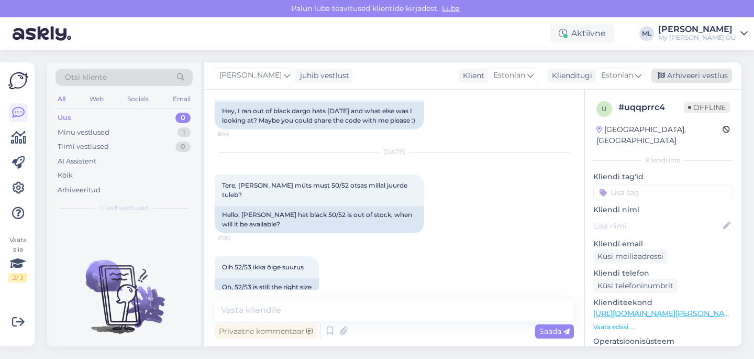
click at [708, 80] on div "Arhiveeri vestlus" at bounding box center [691, 76] width 81 height 14
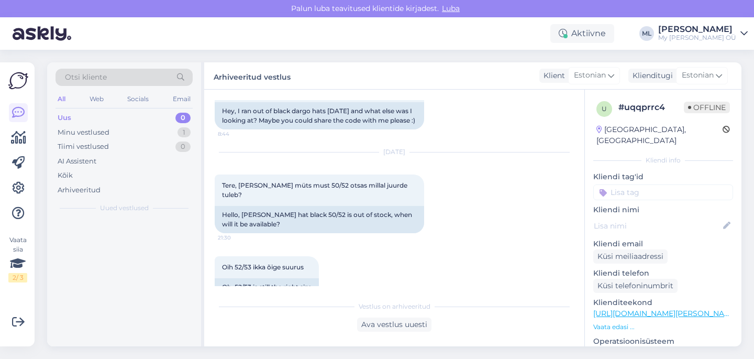
scroll to position [7504, 0]
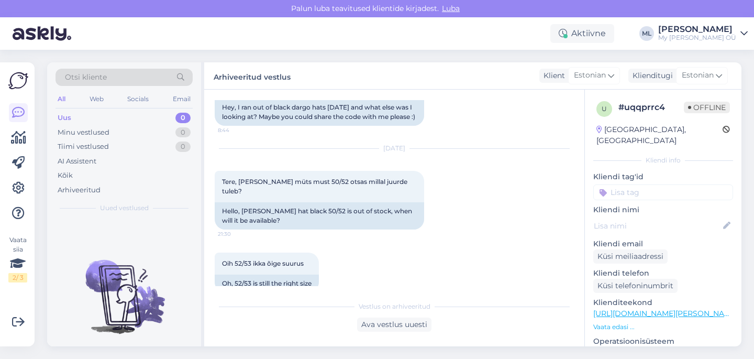
click at [79, 116] on div "Uus 0" at bounding box center [123, 117] width 137 height 15
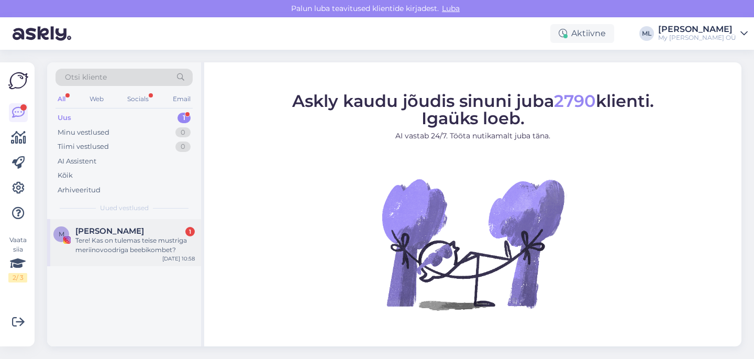
click at [131, 234] on div "Maris Saar 1" at bounding box center [134, 230] width 119 height 9
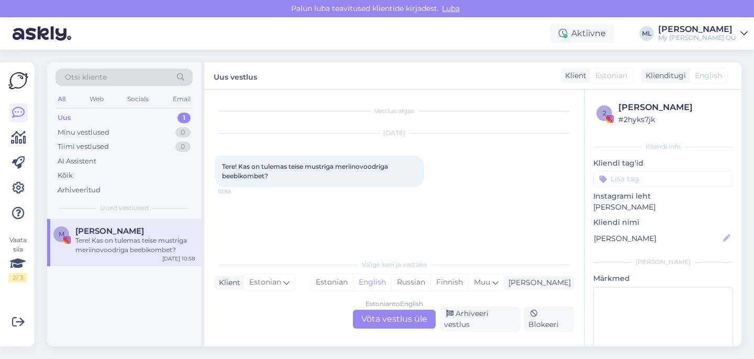
click at [403, 320] on div "Estonian to English Võta vestlus üle" at bounding box center [394, 318] width 83 height 19
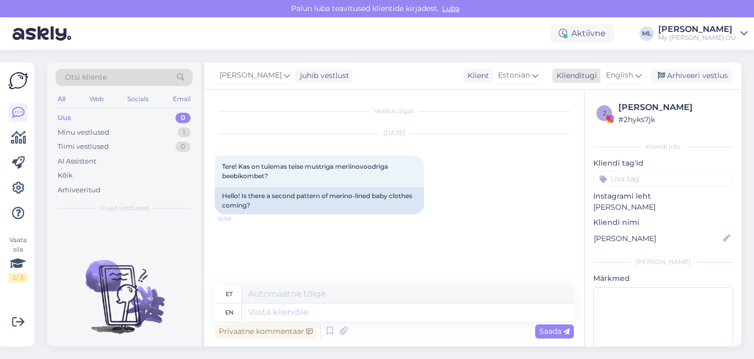
click at [629, 68] on div "English" at bounding box center [623, 75] width 47 height 17
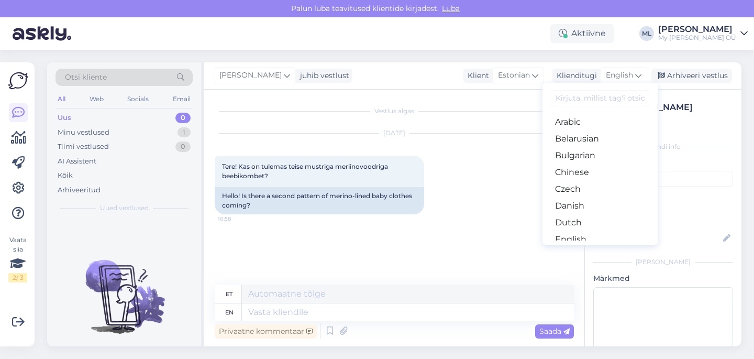
click at [582, 103] on input at bounding box center [600, 98] width 98 height 16
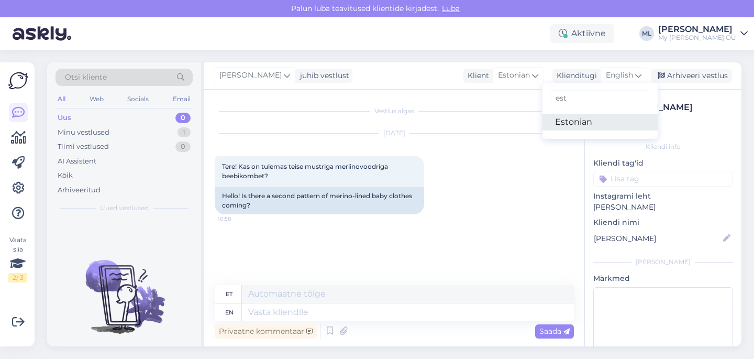
type input "est"
click at [575, 127] on link "Estonian" at bounding box center [599, 122] width 115 height 17
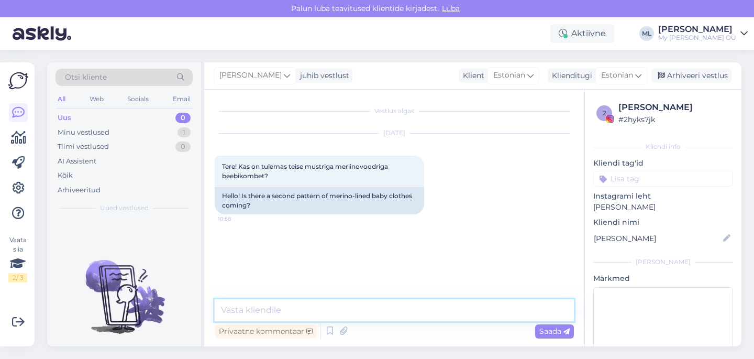
click at [273, 306] on textarea at bounding box center [394, 310] width 359 height 22
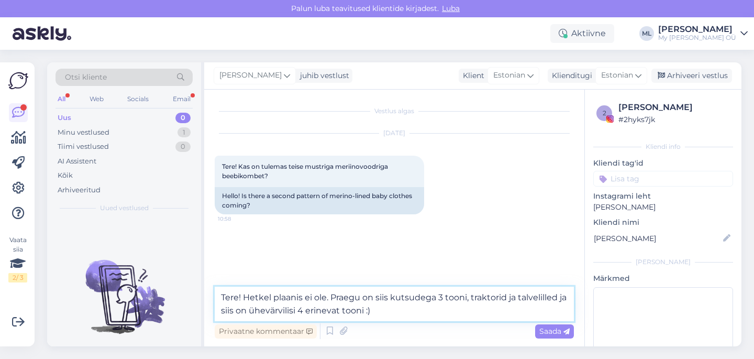
click at [391, 298] on textarea "Tere! Hetkel plaanis ei ole. Praegu on siis kutsudega 3 tooni, traktorid ja tal…" at bounding box center [394, 303] width 359 height 35
click at [348, 310] on textarea "Tere! Hetkel plaanis ei ole. Praegu on siis e-poes kutsudega 3 tooni, traktorid…" at bounding box center [394, 303] width 359 height 35
click at [526, 309] on textarea "Tere! Hetkel plaanis ei ole. Praegu on siis e-poes kutsudega 3 tooni, traktorid…" at bounding box center [394, 303] width 359 height 35
click at [429, 308] on textarea "Tere! Hetkel plaanis ei ole. Praegu on siis e-poes kutsudega 3 tooni, traktorid…" at bounding box center [394, 303] width 359 height 35
click at [508, 307] on textarea "Tere! Hetkel plaanis ei ole. Praegu on siis e-poes kutsudega 3 tooni, traktorid…" at bounding box center [394, 303] width 359 height 35
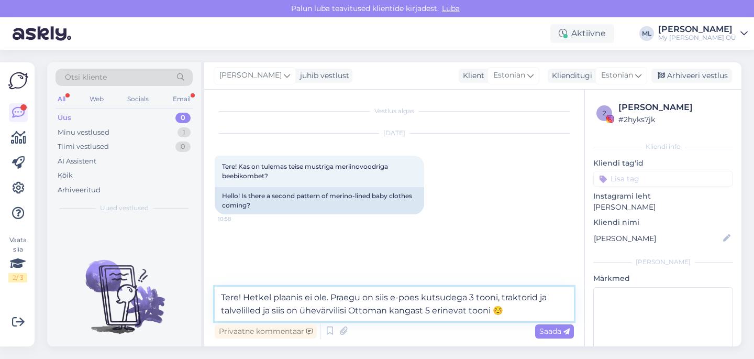
type textarea "Tere! Hetkel plaanis ei ole. Praegu on siis e-poes kutsudega 3 tooni, traktorid…"
click at [547, 333] on span "Saada" at bounding box center [554, 330] width 30 height 9
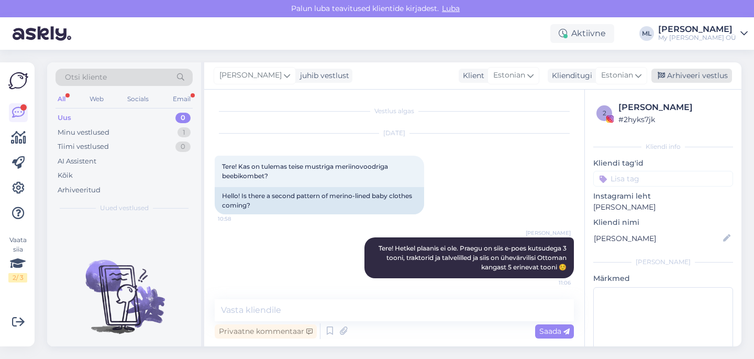
click at [670, 75] on div "Arhiveeri vestlus" at bounding box center [691, 76] width 81 height 14
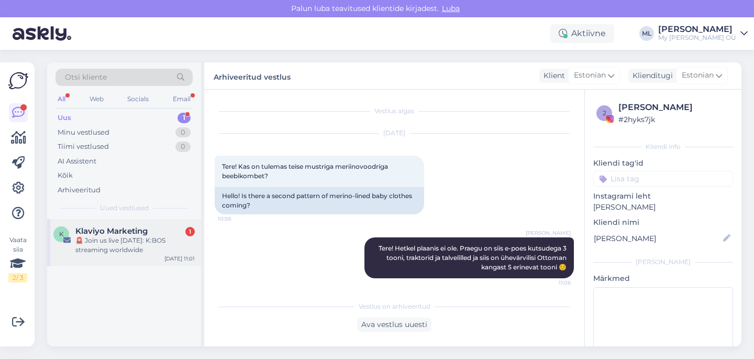
drag, startPoint x: 105, startPoint y: 228, endPoint x: 117, endPoint y: 230, distance: 12.2
click at [105, 228] on span "Klaviyo Marketing" at bounding box center [111, 230] width 72 height 9
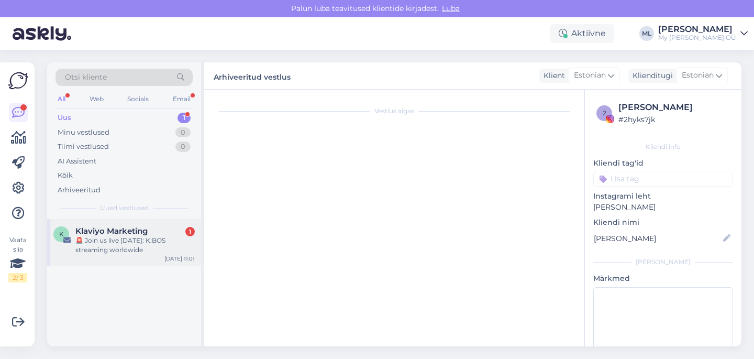
scroll to position [1380, 0]
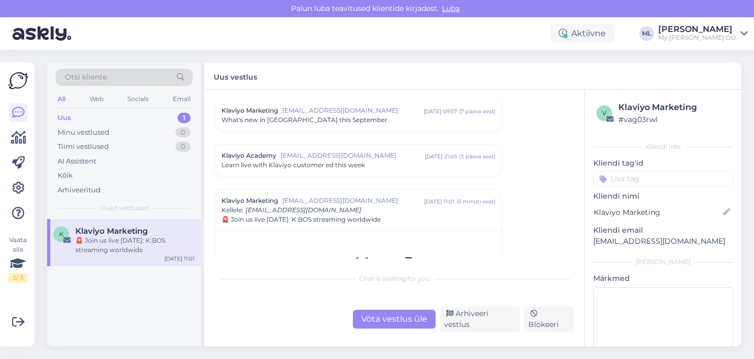
drag, startPoint x: 465, startPoint y: 319, endPoint x: 518, endPoint y: 355, distance: 64.5
click at [465, 319] on div "Arhiveeri vestlus" at bounding box center [480, 318] width 80 height 25
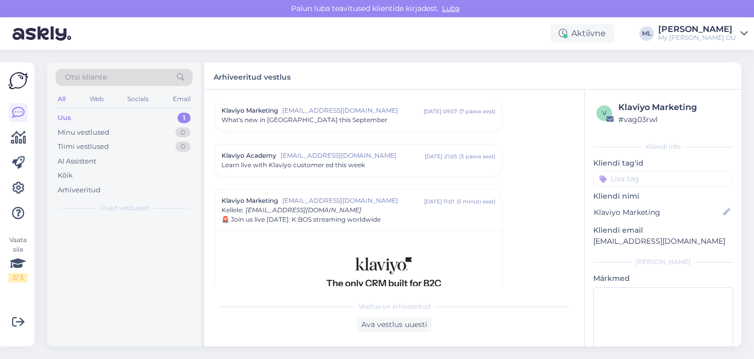
scroll to position [1469, 0]
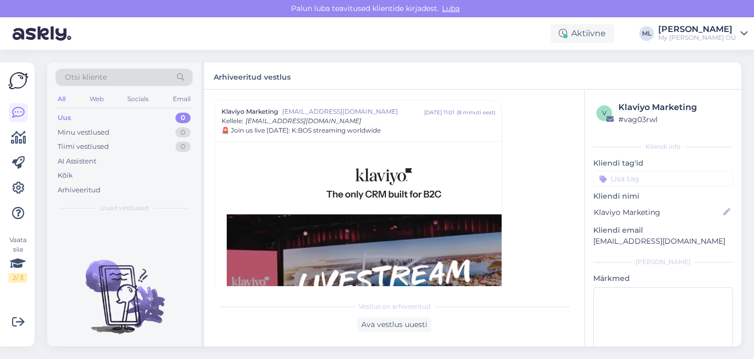
click at [73, 113] on div "Uus 0" at bounding box center [123, 117] width 137 height 15
click at [128, 126] on div "Minu vestlused 0" at bounding box center [123, 132] width 137 height 15
click at [97, 115] on div "Uus 0" at bounding box center [123, 117] width 137 height 15
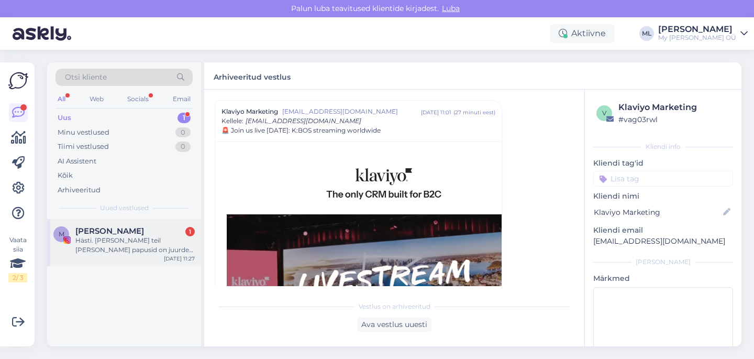
click at [140, 230] on div "Maris Saar 1" at bounding box center [134, 230] width 119 height 9
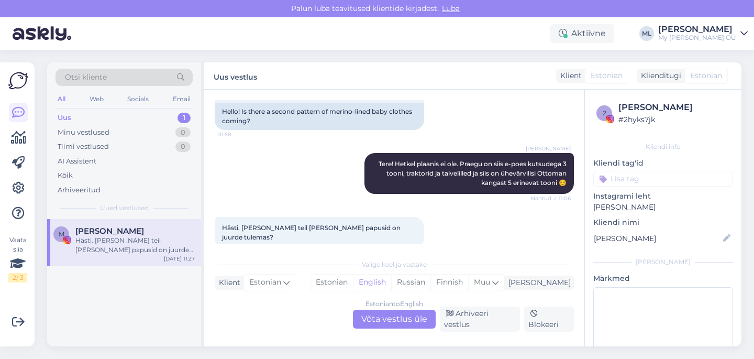
click at [384, 324] on div "Estonian to English Võta vestlus üle" at bounding box center [394, 318] width 83 height 19
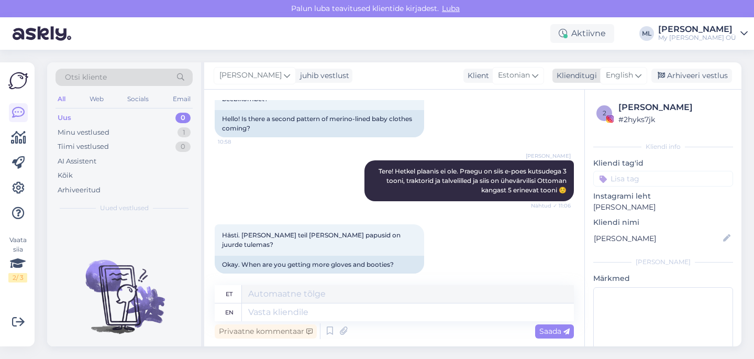
click at [621, 80] on span "English" at bounding box center [619, 76] width 27 height 12
type input "est"
click at [590, 116] on link "Estonian" at bounding box center [599, 122] width 115 height 17
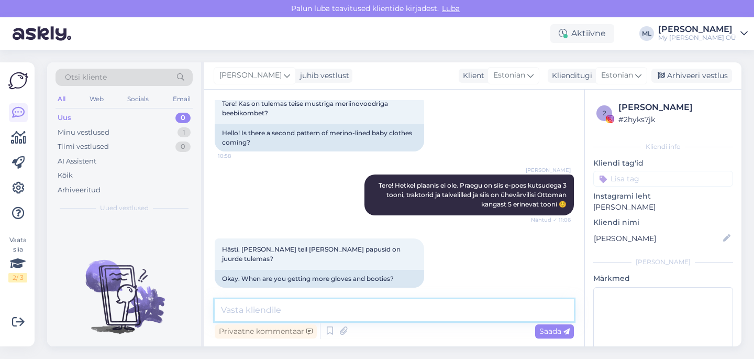
click at [254, 306] on textarea at bounding box center [394, 310] width 359 height 22
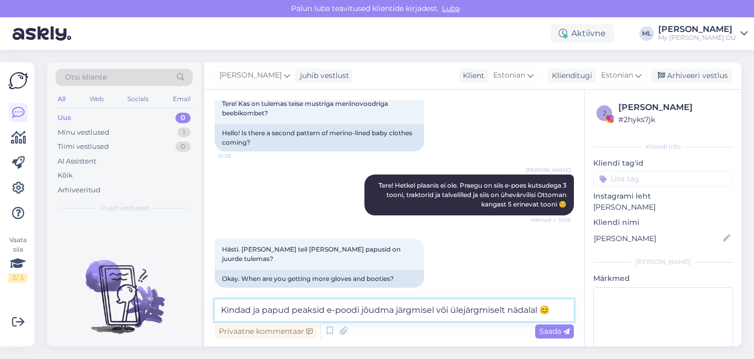
click at [508, 308] on textarea "Kindad ja papud peaksid e-poodi jõudma järgmisel või ülejärgmiselt nädalal 😊" at bounding box center [394, 310] width 359 height 22
drag, startPoint x: 537, startPoint y: 309, endPoint x: 399, endPoint y: 311, distance: 137.7
click at [399, 311] on textarea "Kindad ja papud peaksid e-poodi jõudma järgmisel või ülejärgmisel nädalal 😊" at bounding box center [394, 310] width 359 height 22
type textarea "Kindad ja papud peaksid e-poodi jõudma 1-2 nädala pärast 😊"
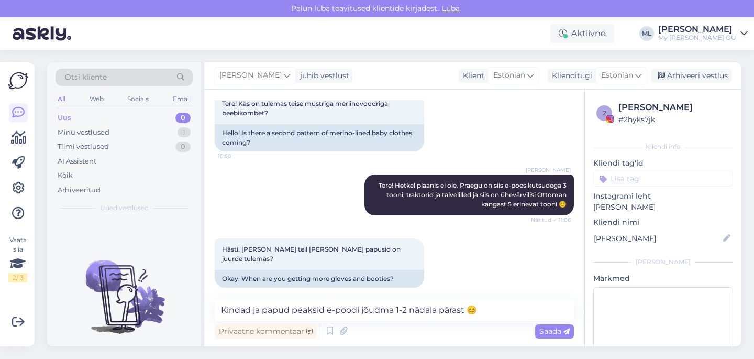
click at [541, 332] on span "Saada" at bounding box center [554, 330] width 30 height 9
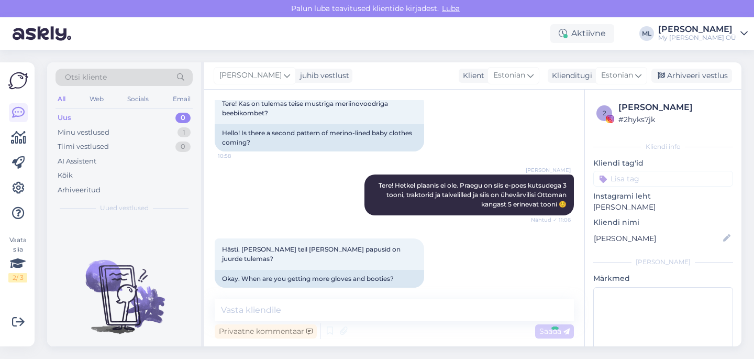
scroll to position [108, 0]
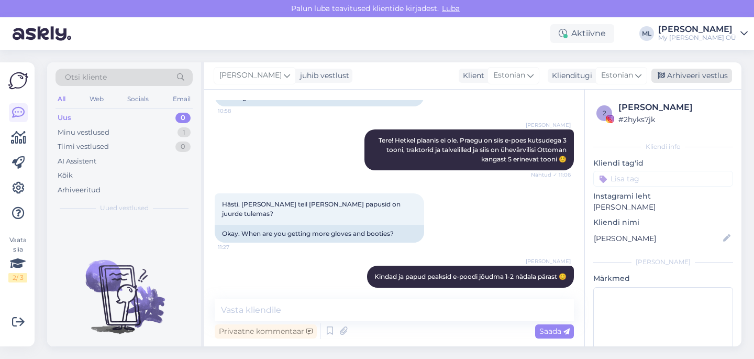
click at [698, 72] on div "Arhiveeri vestlus" at bounding box center [691, 76] width 81 height 14
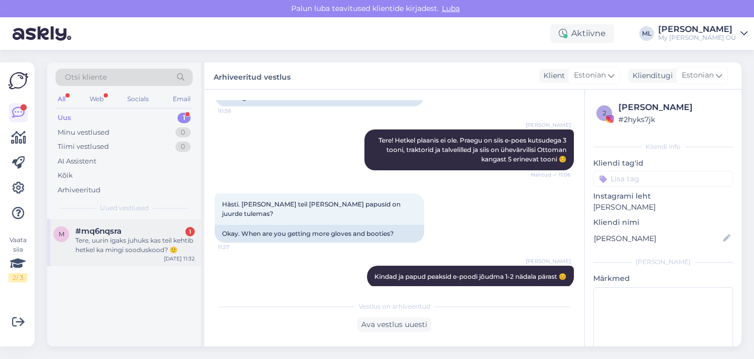
click at [142, 231] on div "#mq6nqsra 1" at bounding box center [134, 230] width 119 height 9
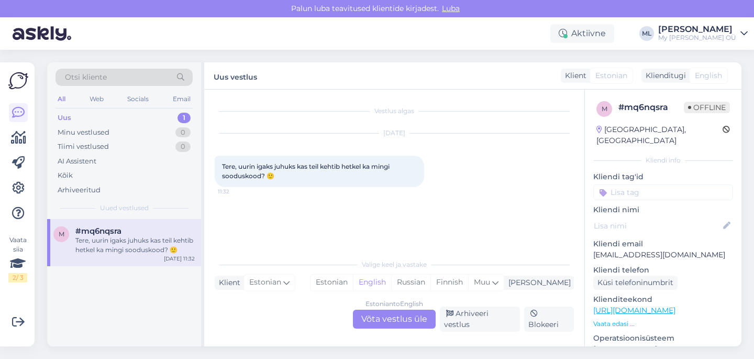
click at [364, 321] on div "Estonian to English Võta vestlus üle" at bounding box center [394, 318] width 83 height 19
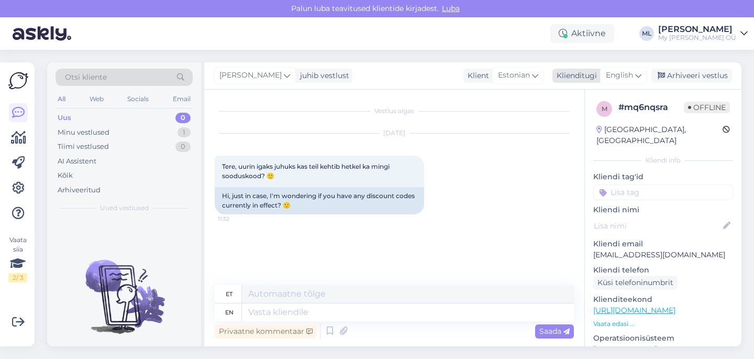
drag, startPoint x: 622, startPoint y: 77, endPoint x: 614, endPoint y: 82, distance: 9.2
click at [622, 77] on span "English" at bounding box center [619, 76] width 27 height 12
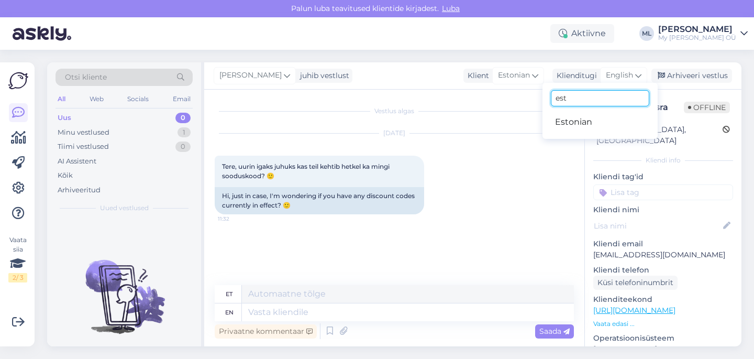
click at [585, 97] on input "est" at bounding box center [600, 98] width 98 height 16
click at [582, 131] on ul "Estonian" at bounding box center [599, 121] width 115 height 25
drag, startPoint x: 581, startPoint y: 128, endPoint x: 566, endPoint y: 138, distance: 17.7
click at [581, 128] on link "Estonian" at bounding box center [599, 122] width 115 height 17
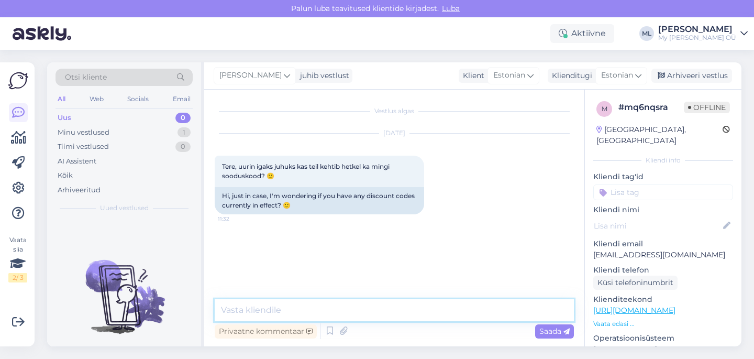
click at [373, 306] on textarea at bounding box center [394, 310] width 359 height 22
paste textarea "Hetkel meil kahjuks aktiivseid sooduskoode ei ole. Soovitame jälgida meie kodul…"
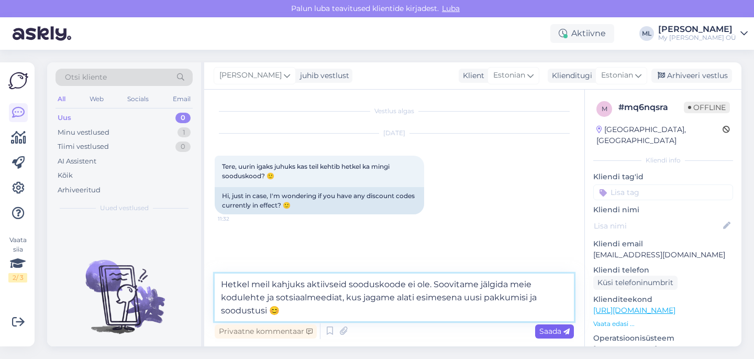
type textarea "Hetkel meil kahjuks aktiivseid sooduskoode ei ole. Soovitame jälgida meie kodul…"
click at [546, 332] on span "Saada" at bounding box center [554, 330] width 30 height 9
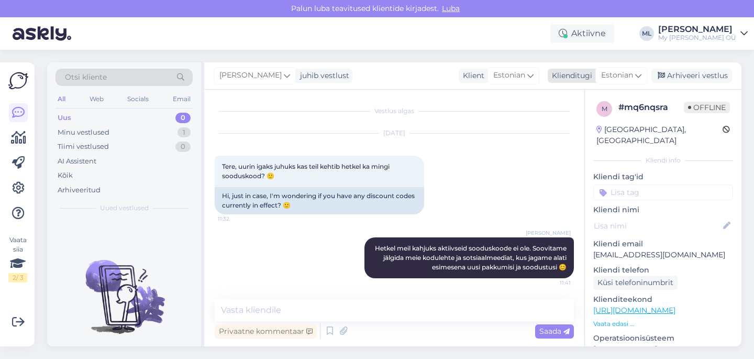
drag, startPoint x: 666, startPoint y: 77, endPoint x: 645, endPoint y: 75, distance: 21.6
click at [667, 77] on div "Arhiveeri vestlus" at bounding box center [691, 76] width 81 height 14
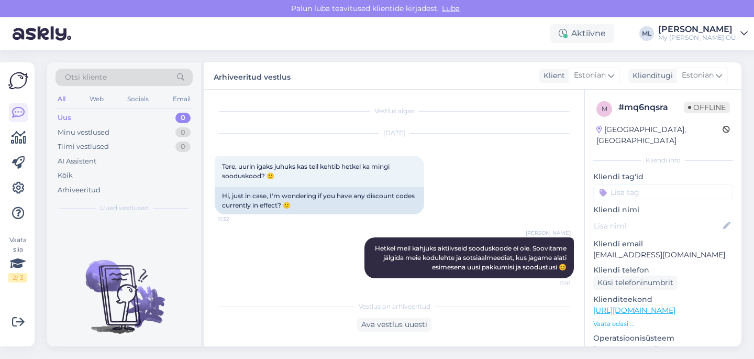
click at [106, 121] on div "Uus 0" at bounding box center [123, 117] width 137 height 15
